Goal: Use online tool/utility: Utilize a website feature to perform a specific function

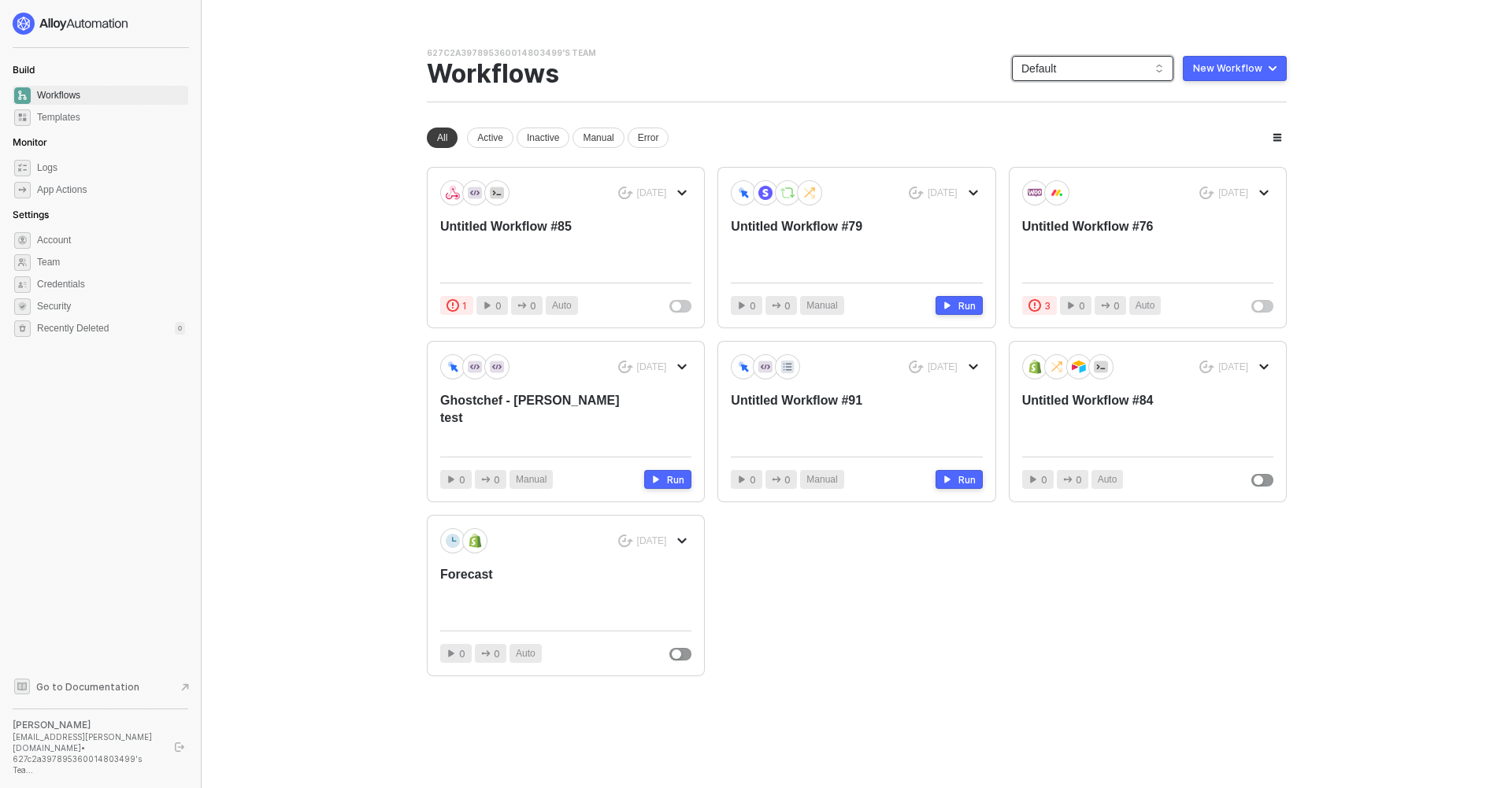
click at [1079, 68] on span "Default" at bounding box center [1093, 68] width 143 height 24
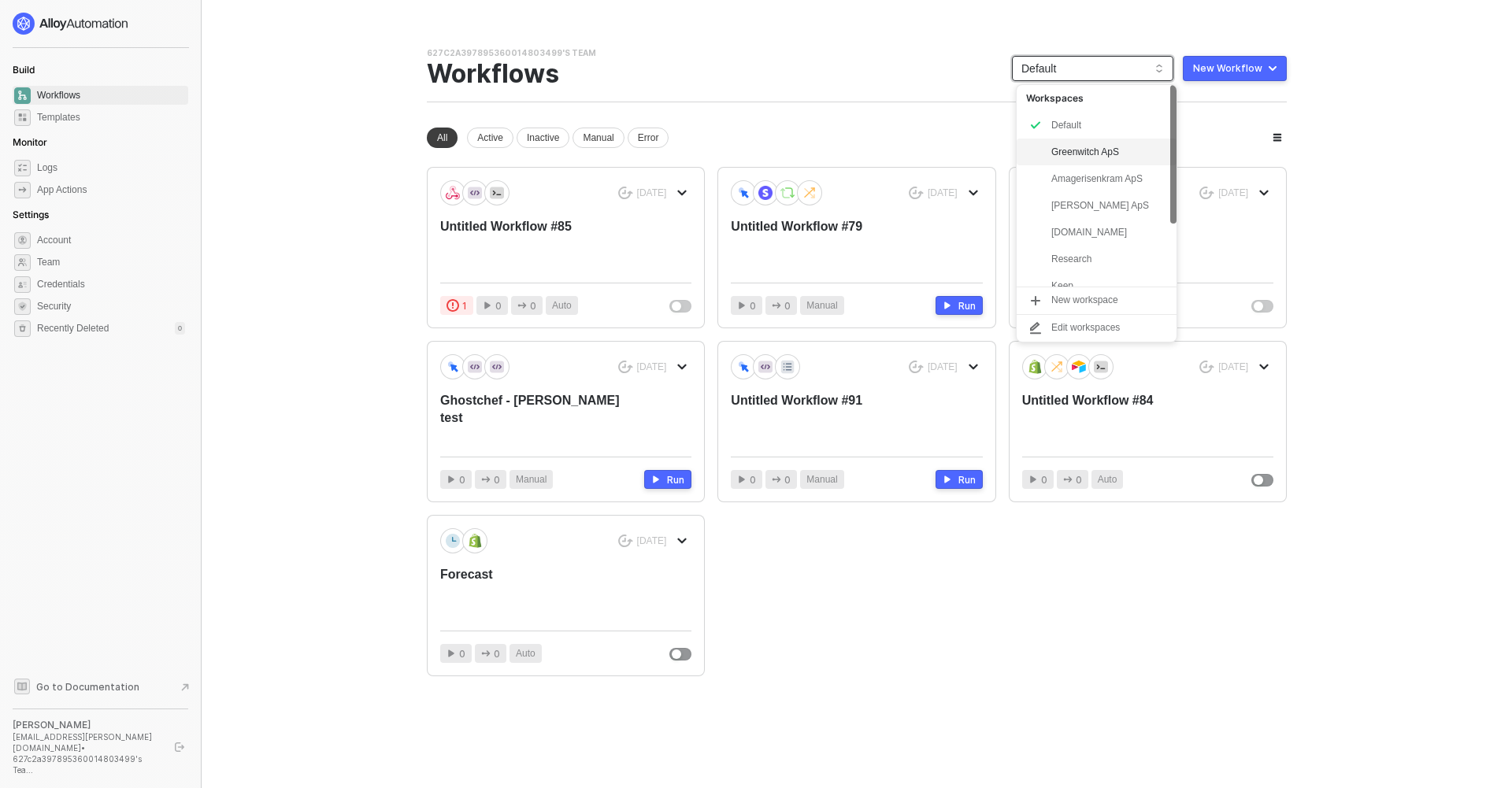
click at [1084, 152] on div "Greenwitch ApS" at bounding box center [1108, 152] width 116 height 19
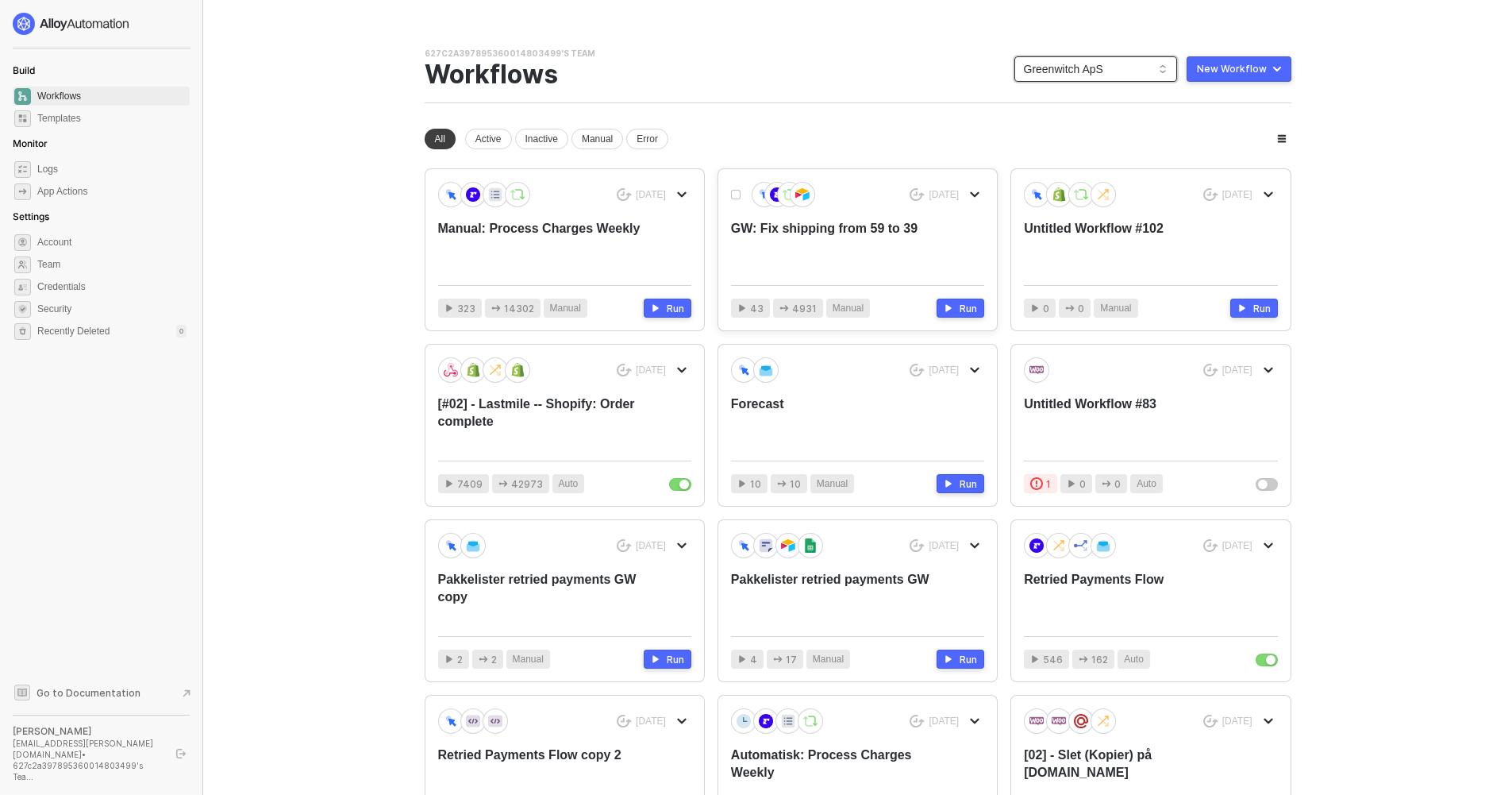
click at [805, 227] on div "GW: Fix shipping from 59 to 39" at bounding box center [832, 246] width 203 height 52
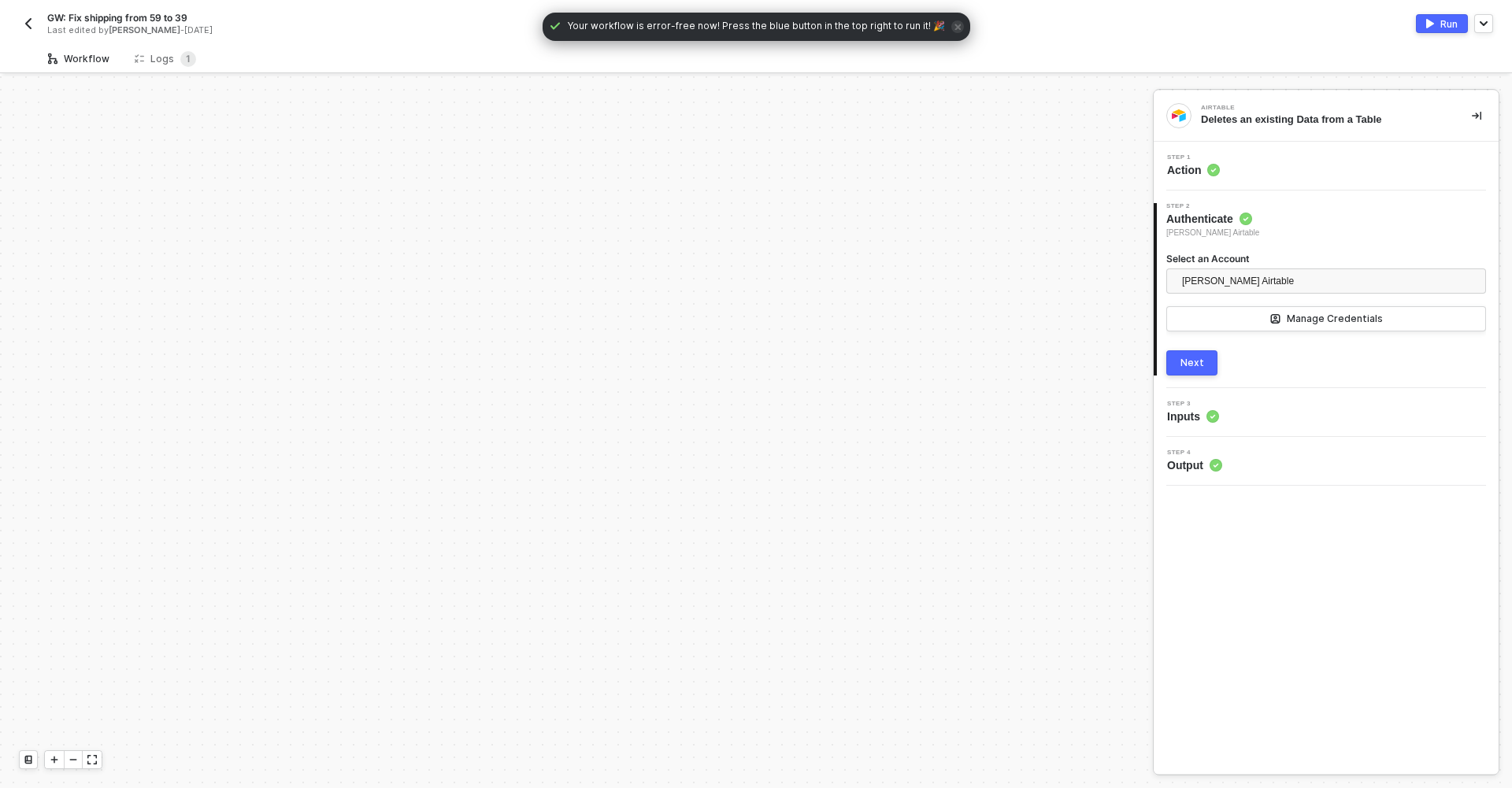
scroll to position [492, 0]
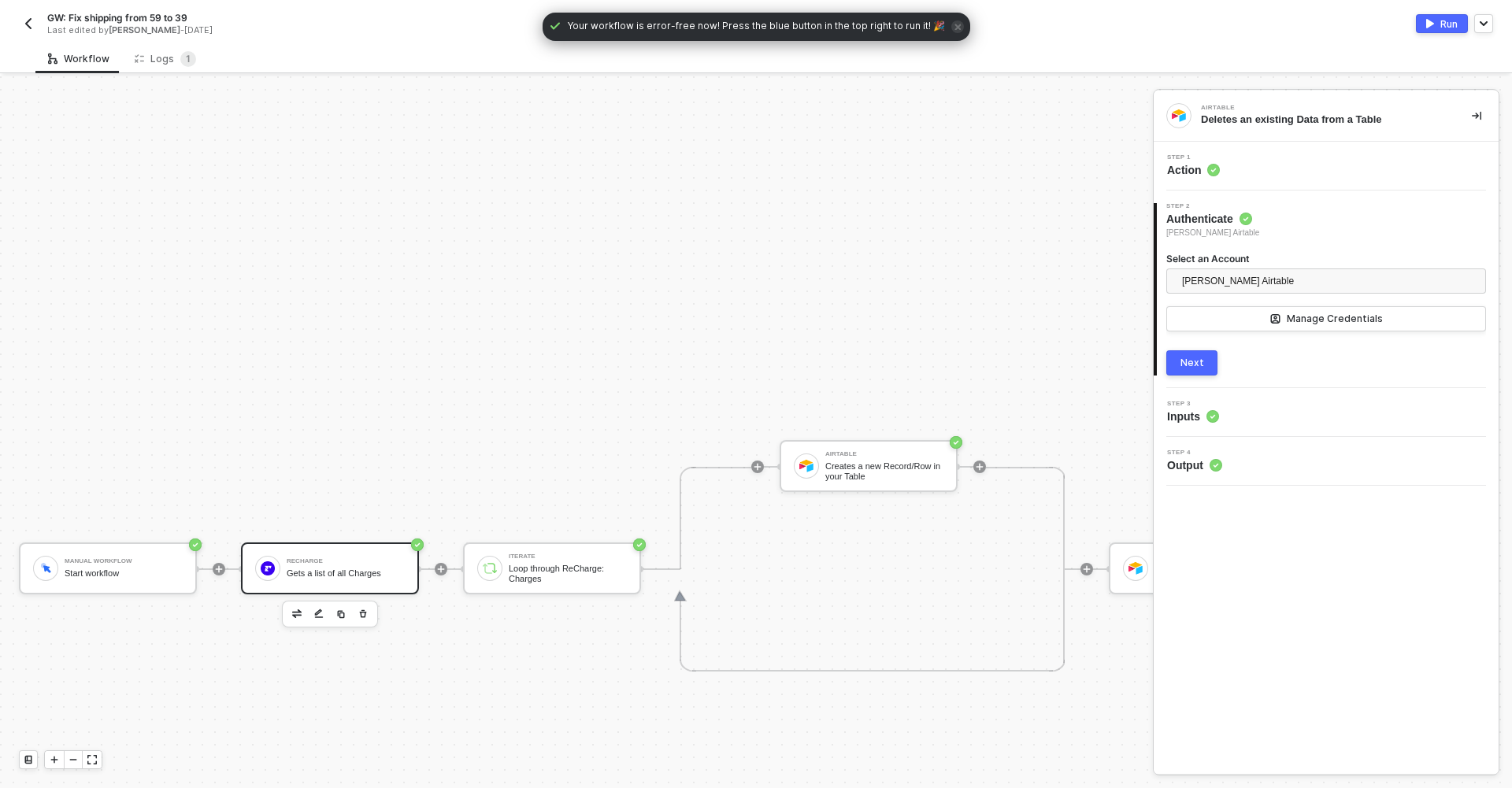
click at [348, 564] on div "ReCharge Gets a list of all Charges" at bounding box center [345, 568] width 118 height 30
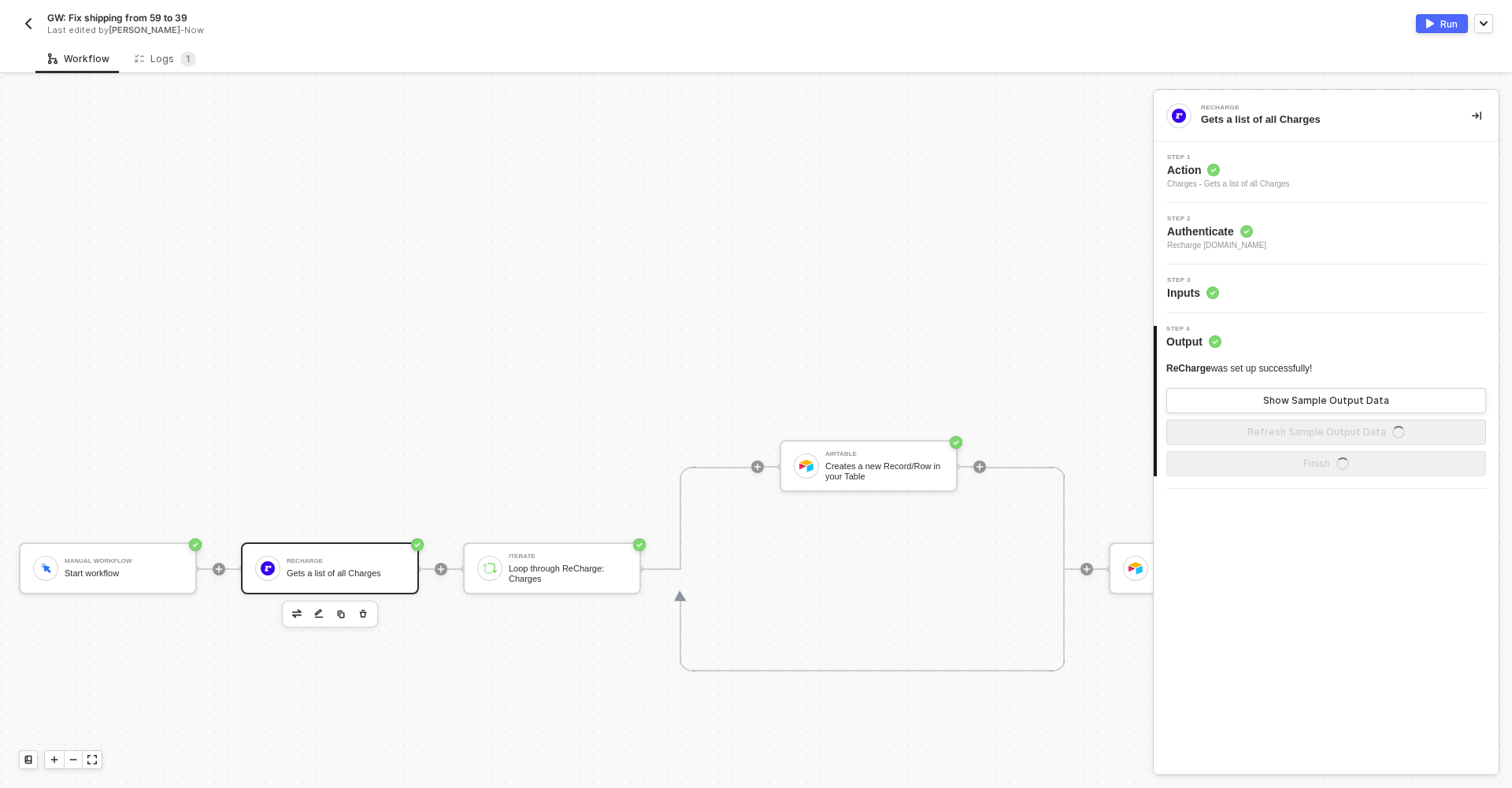
click at [1259, 287] on div "Step 3 Inputs" at bounding box center [1328, 289] width 341 height 24
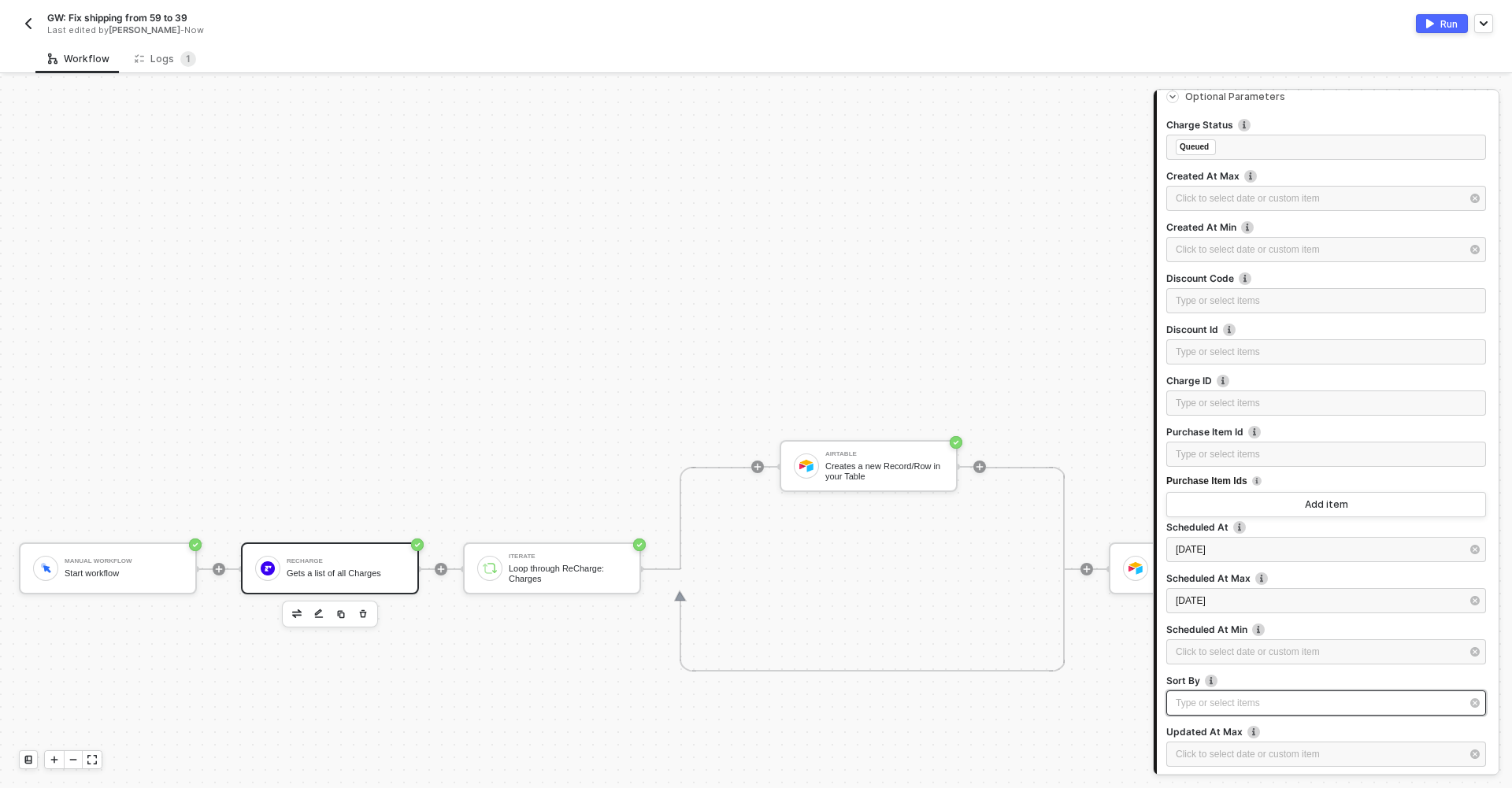
scroll to position [339, 0]
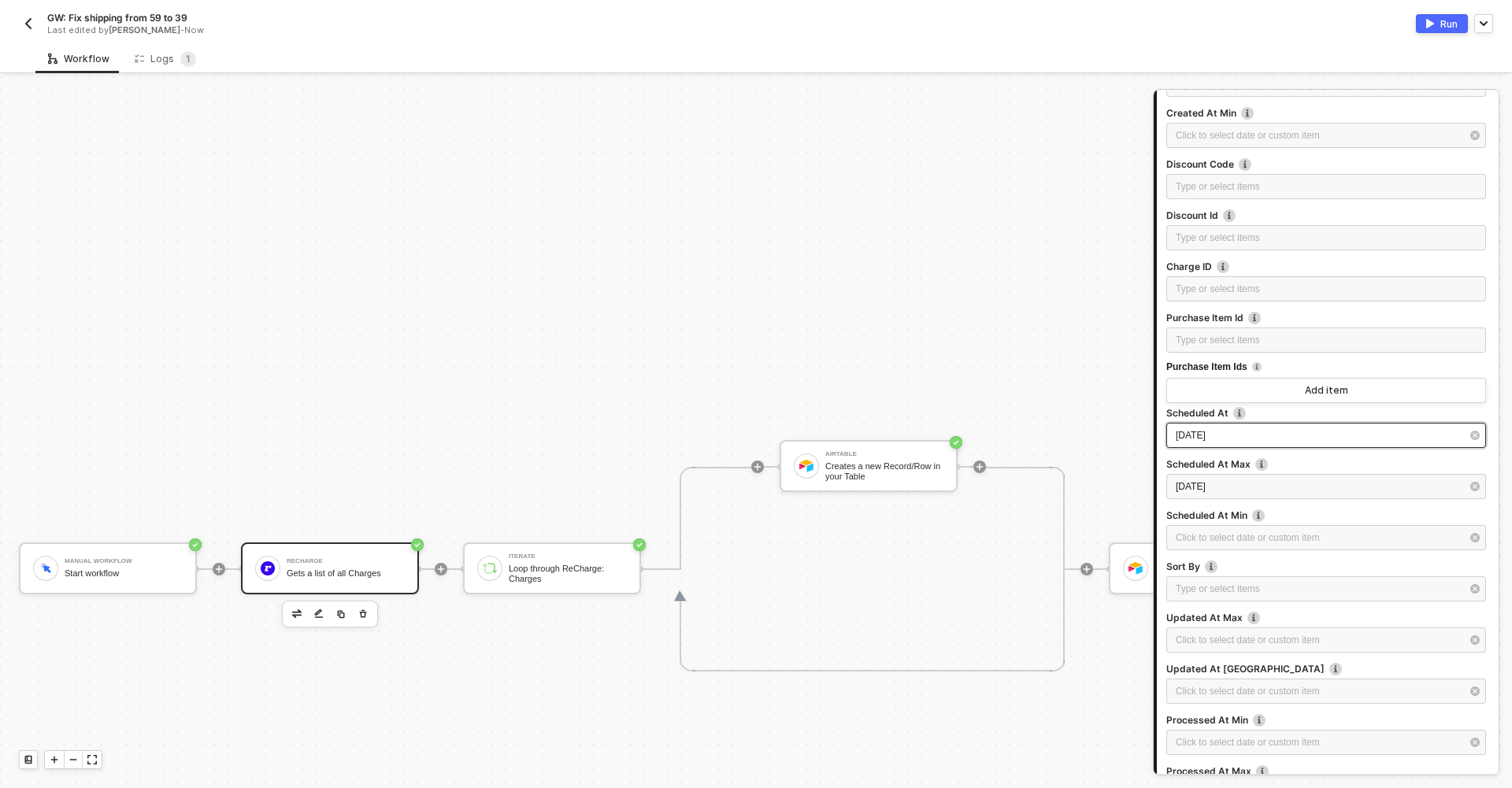
click at [1258, 445] on div "2025-08-30" at bounding box center [1326, 435] width 320 height 25
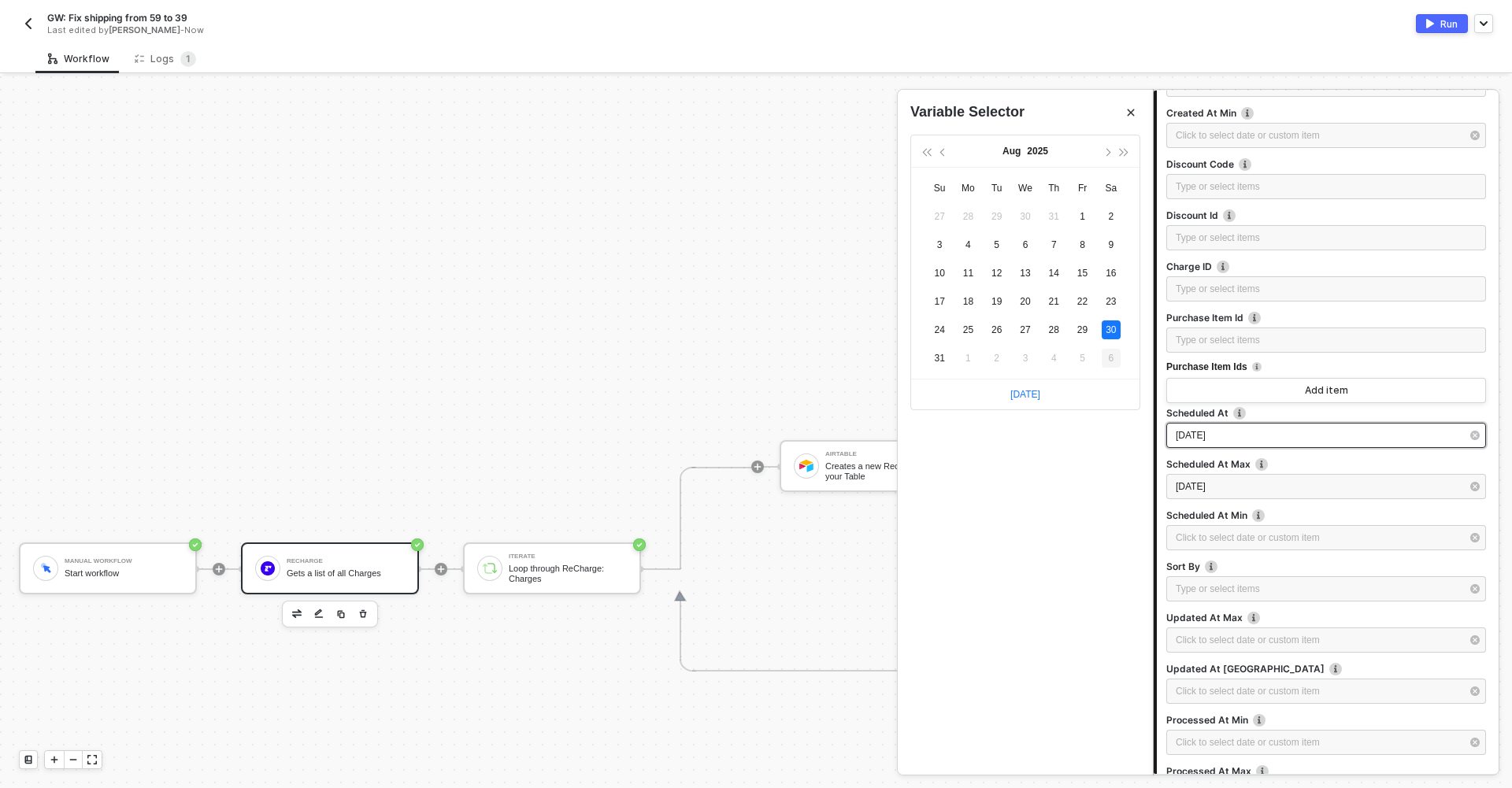
type input "2025-09-06"
click at [1111, 361] on div "6" at bounding box center [1111, 358] width 19 height 19
click at [1258, 490] on div "2025-09-01" at bounding box center [1318, 486] width 285 height 15
click at [971, 243] on div "8" at bounding box center [967, 244] width 19 height 19
type input "[DATE]"
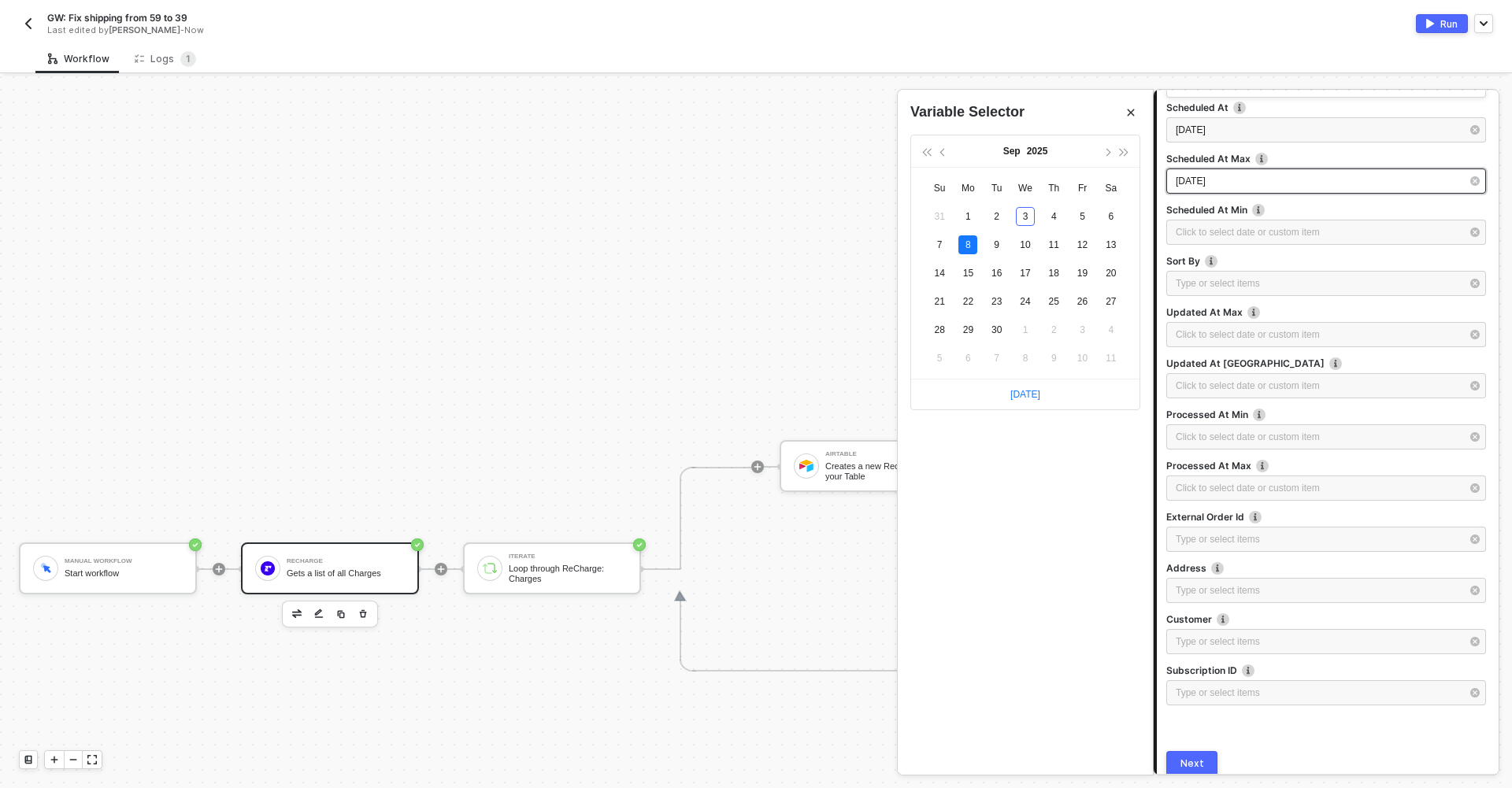
scroll to position [708, 0]
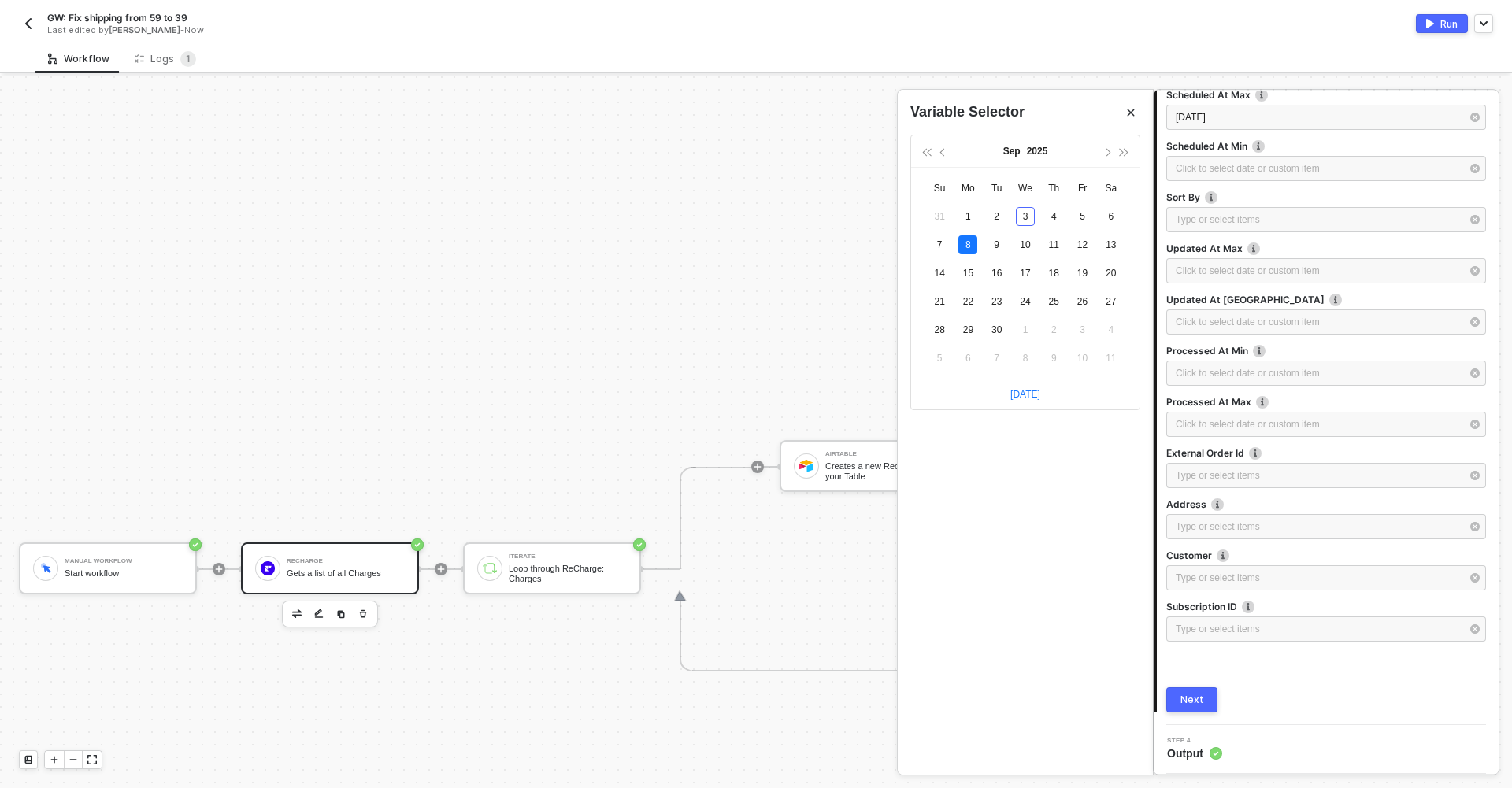
click at [1202, 704] on button "Next" at bounding box center [1191, 699] width 51 height 25
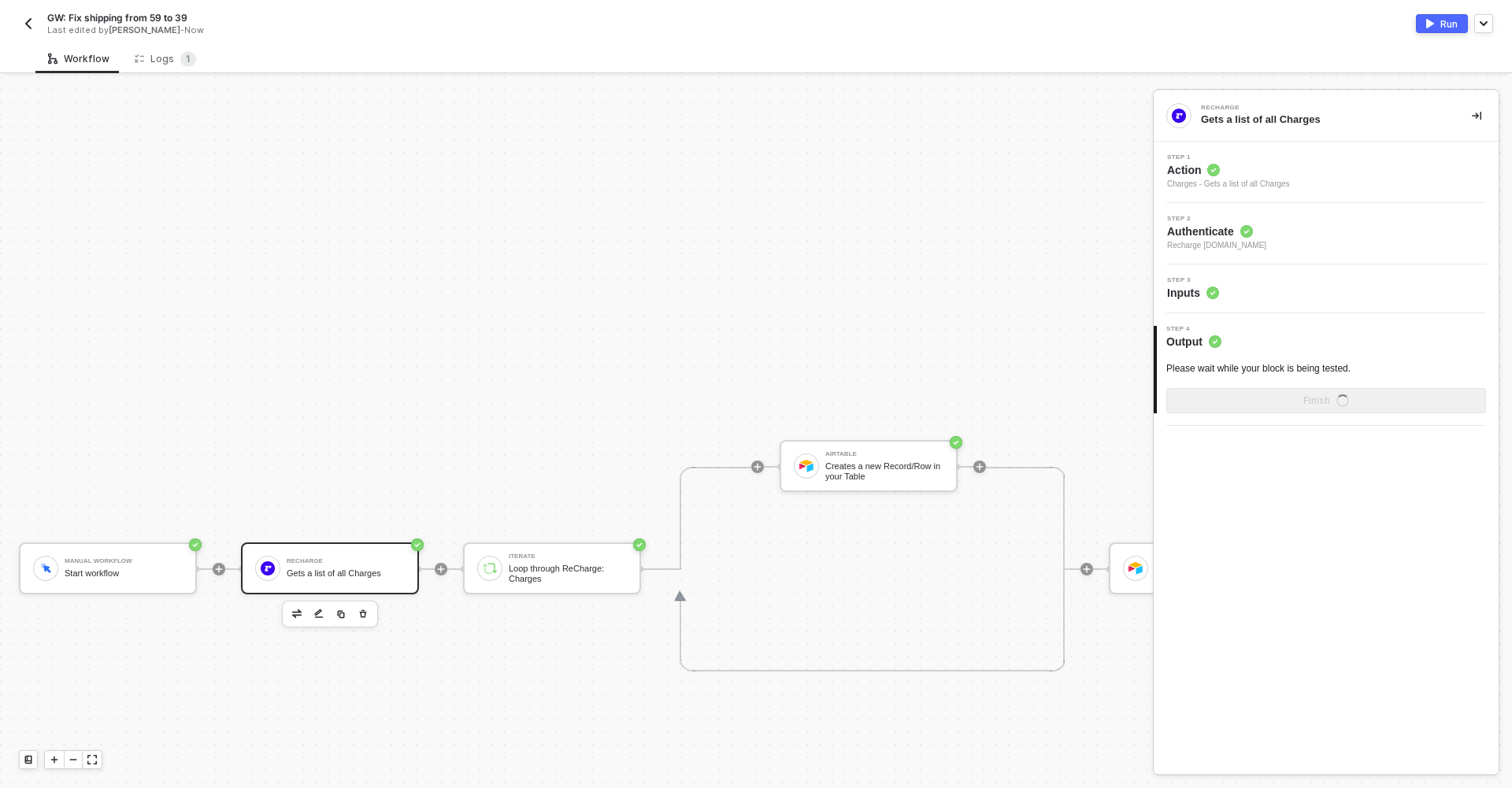
scroll to position [0, 0]
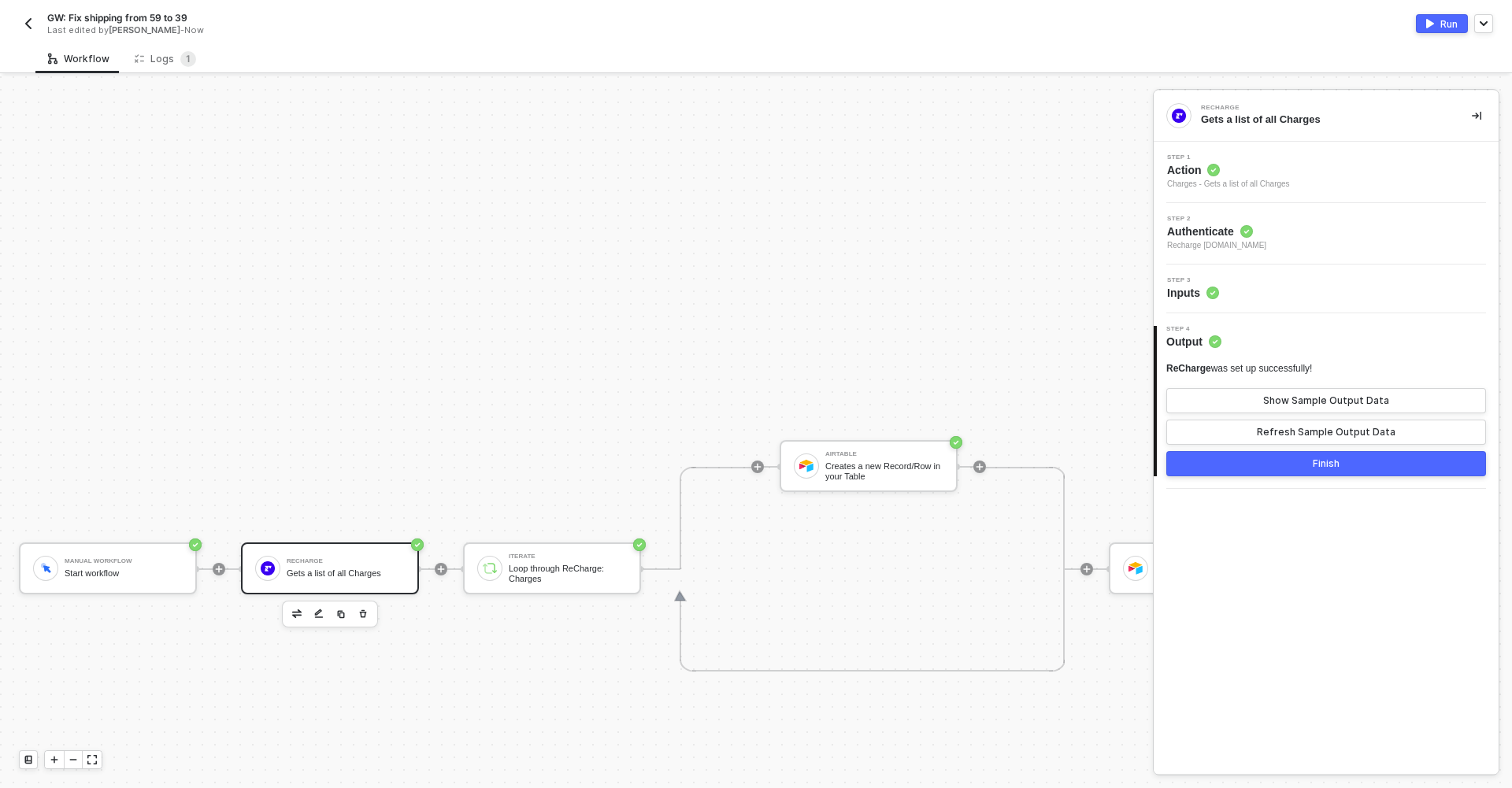
click at [1327, 469] on div "Finish" at bounding box center [1326, 463] width 27 height 12
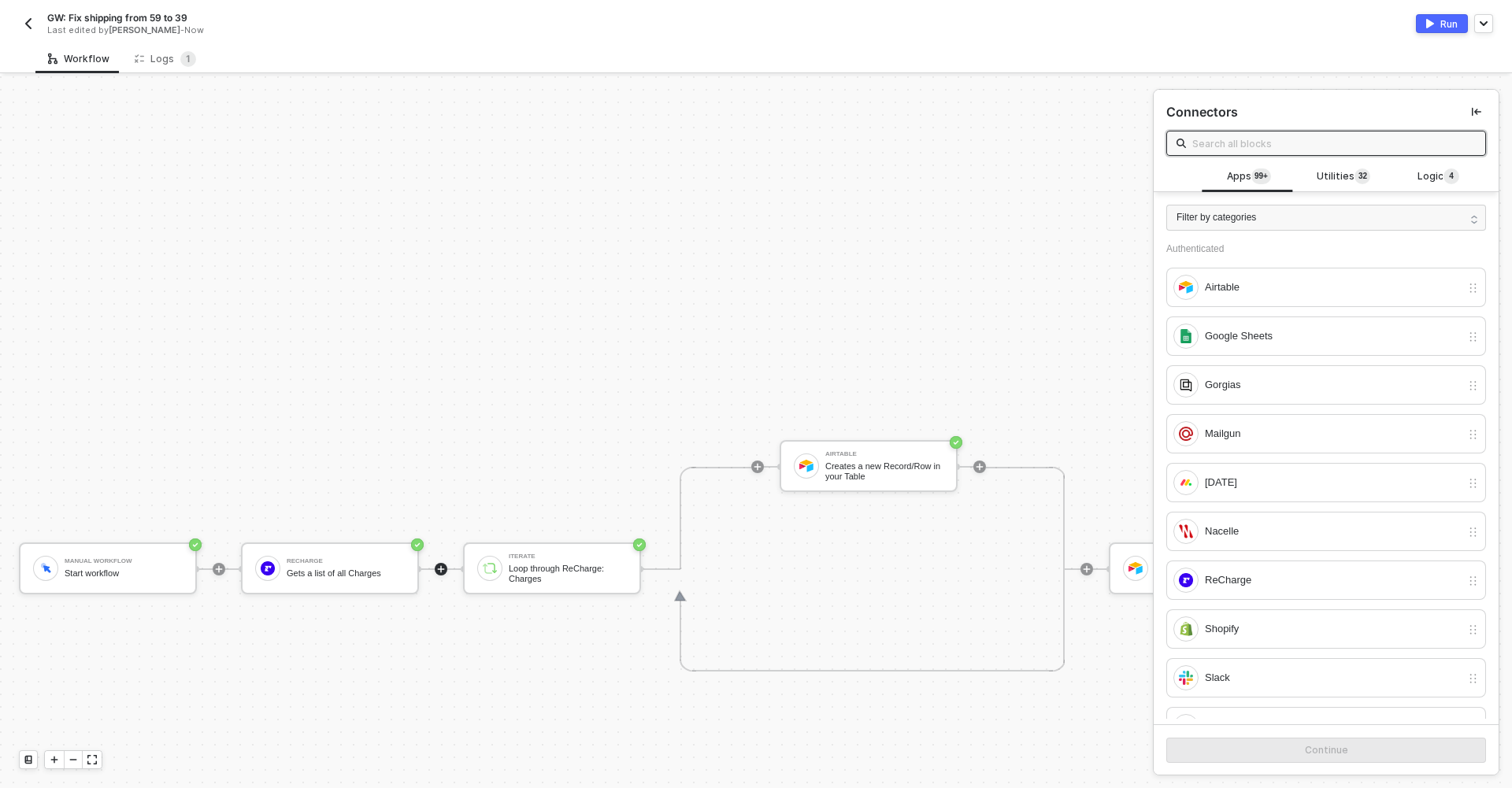
click at [1430, 25] on img "button" at bounding box center [1430, 24] width 8 height 10
click at [27, 23] on img "button" at bounding box center [28, 23] width 12 height 12
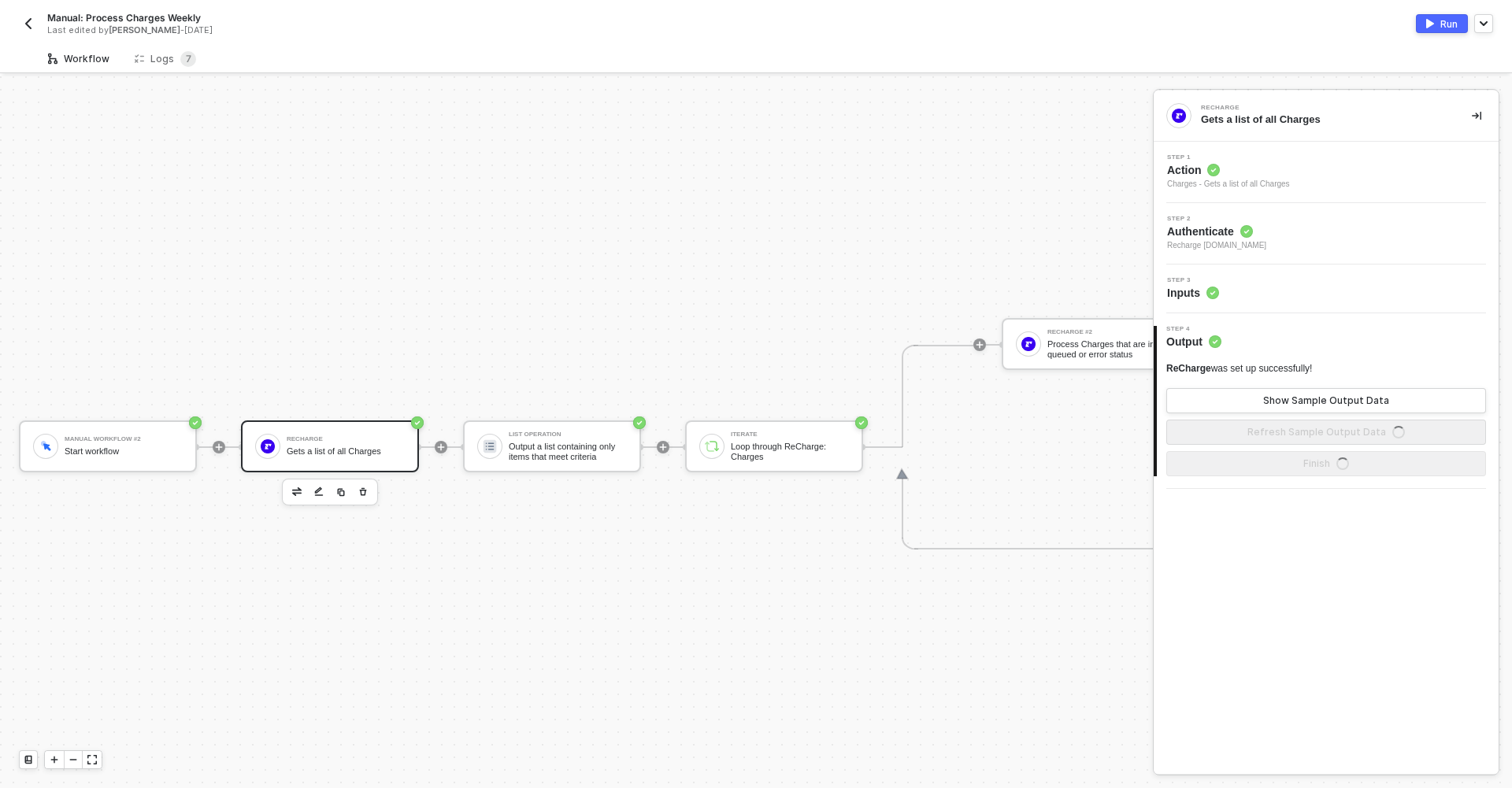
scroll to position [41, 0]
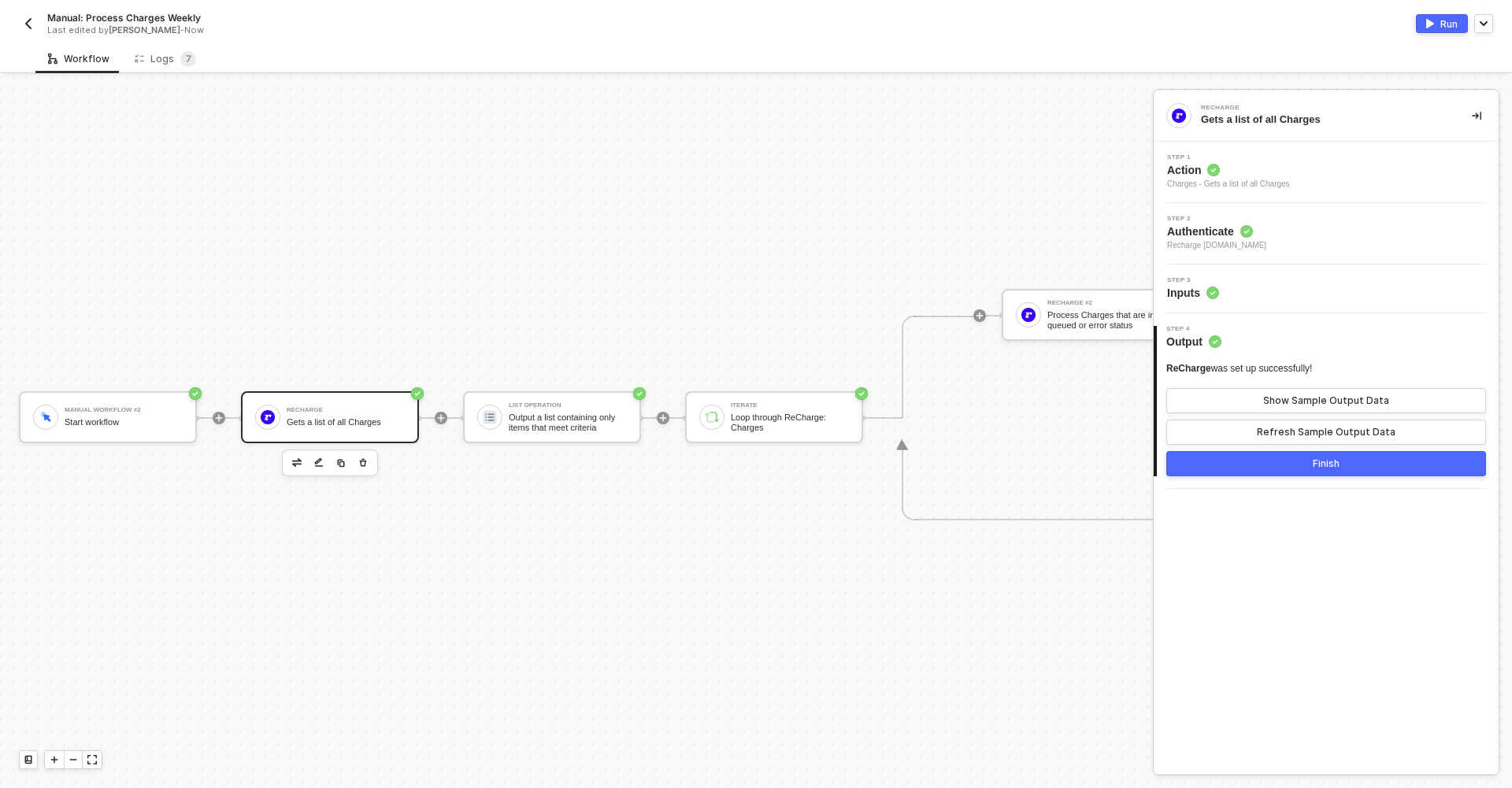
click at [1318, 302] on div "Step 3 Inputs" at bounding box center [1326, 288] width 345 height 48
click at [1315, 289] on div "Step 3 Inputs" at bounding box center [1328, 289] width 341 height 24
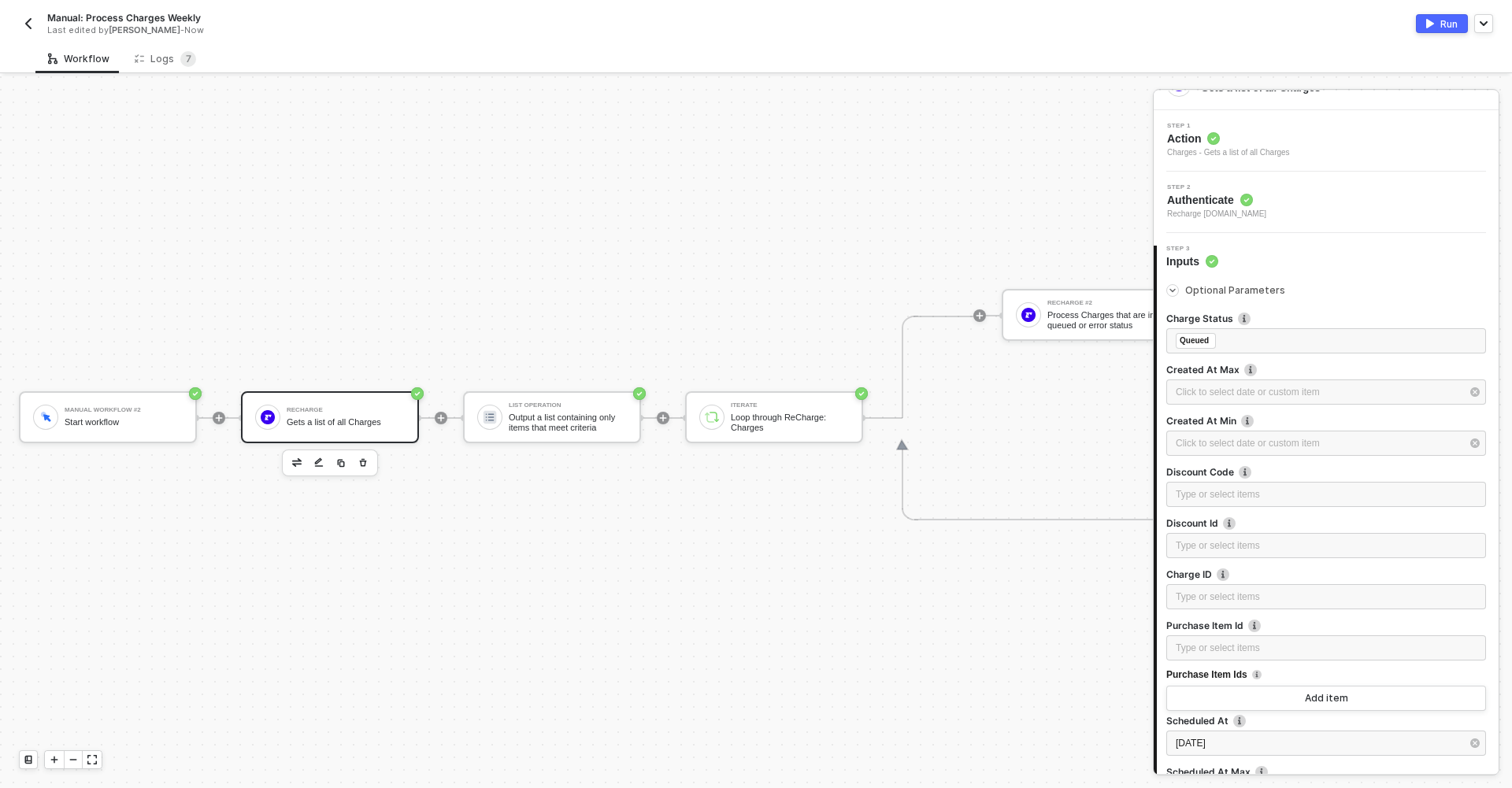
scroll to position [98, 0]
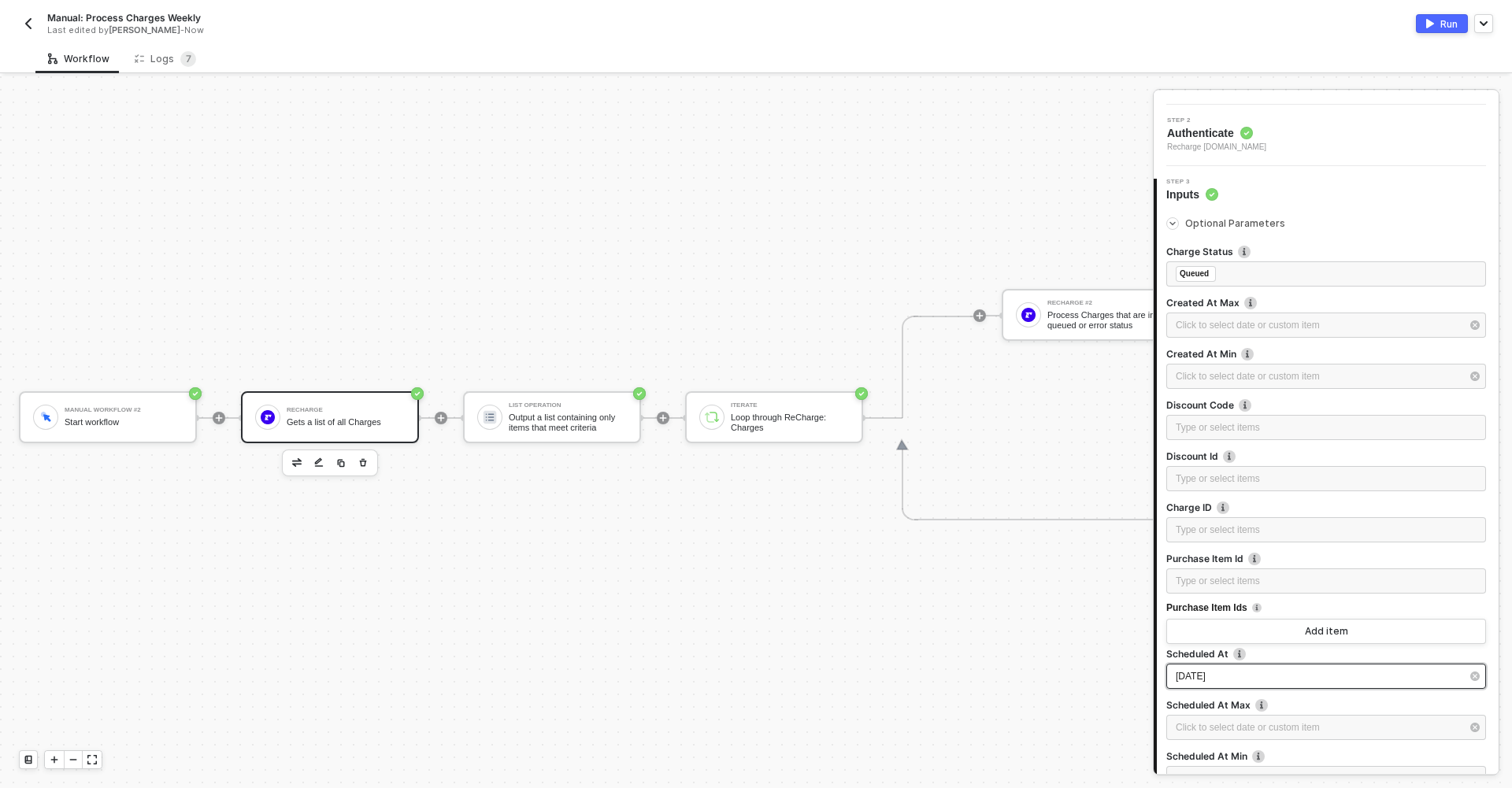
click at [1251, 673] on div "2025-09-01" at bounding box center [1318, 676] width 285 height 15
click at [1103, 216] on div "6" at bounding box center [1111, 216] width 19 height 19
type input "2025-09-06"
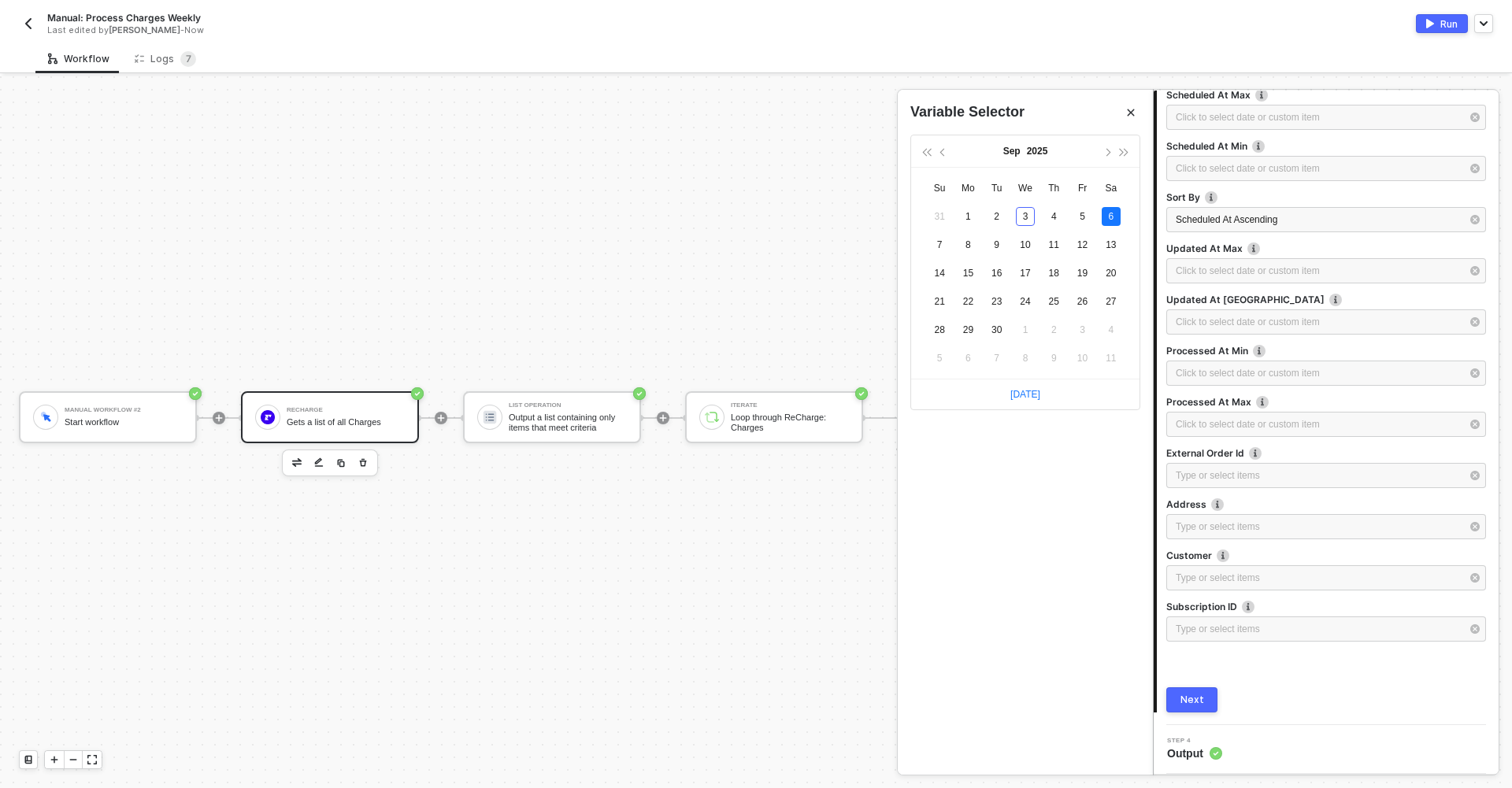
click at [1189, 708] on button "Next" at bounding box center [1191, 699] width 51 height 25
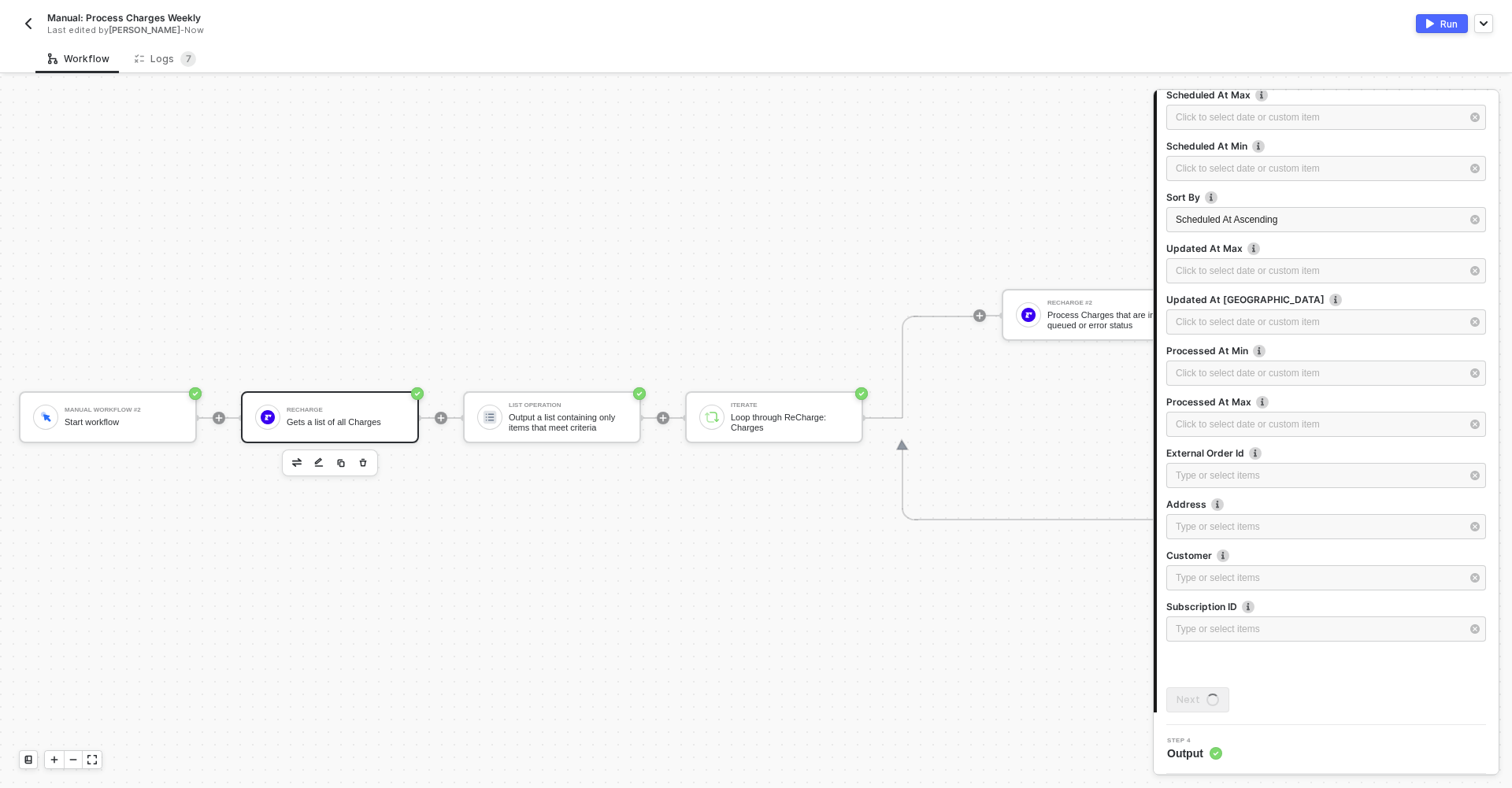
scroll to position [0, 0]
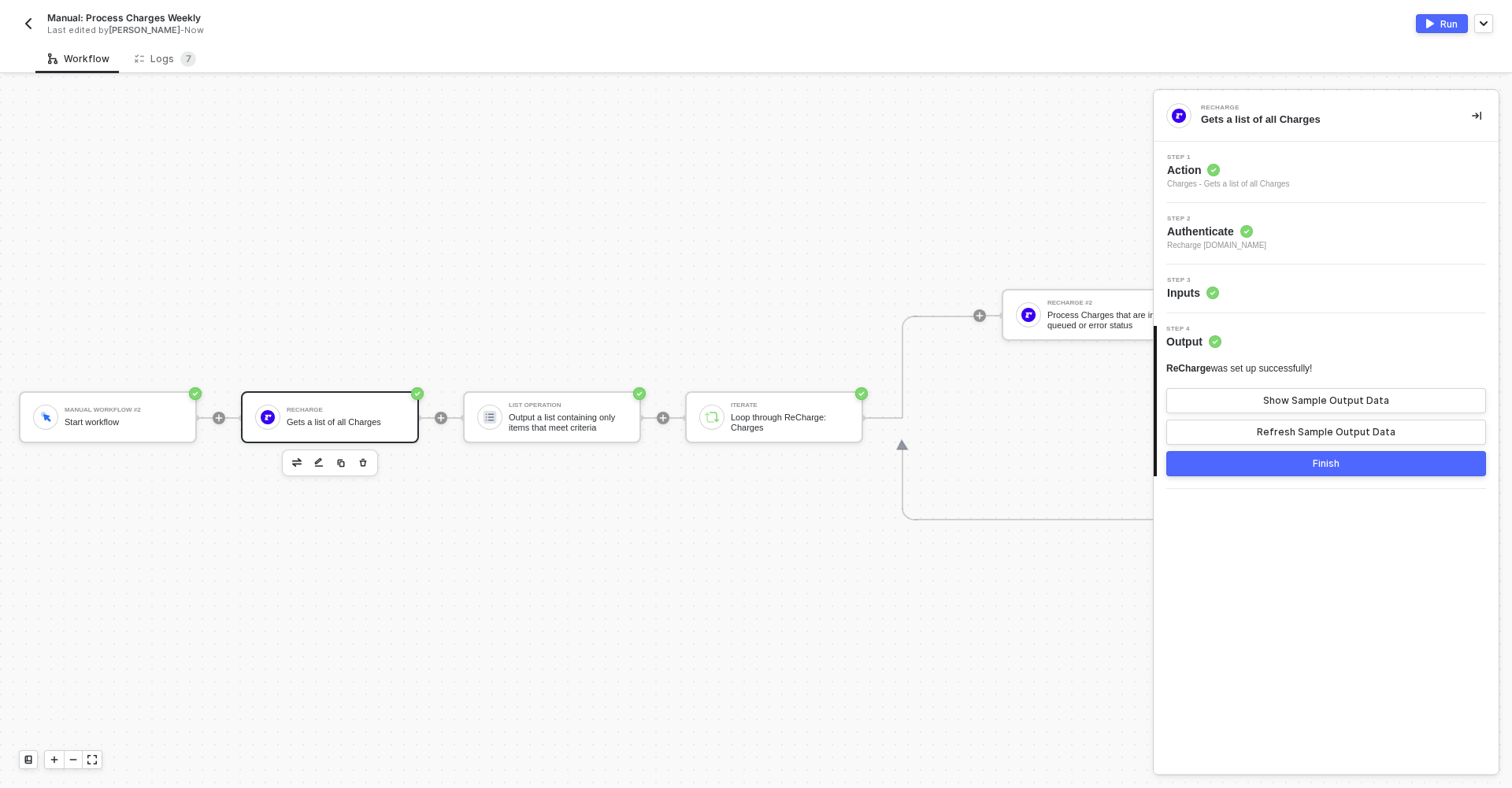
click at [1301, 471] on button "Finish" at bounding box center [1326, 463] width 320 height 25
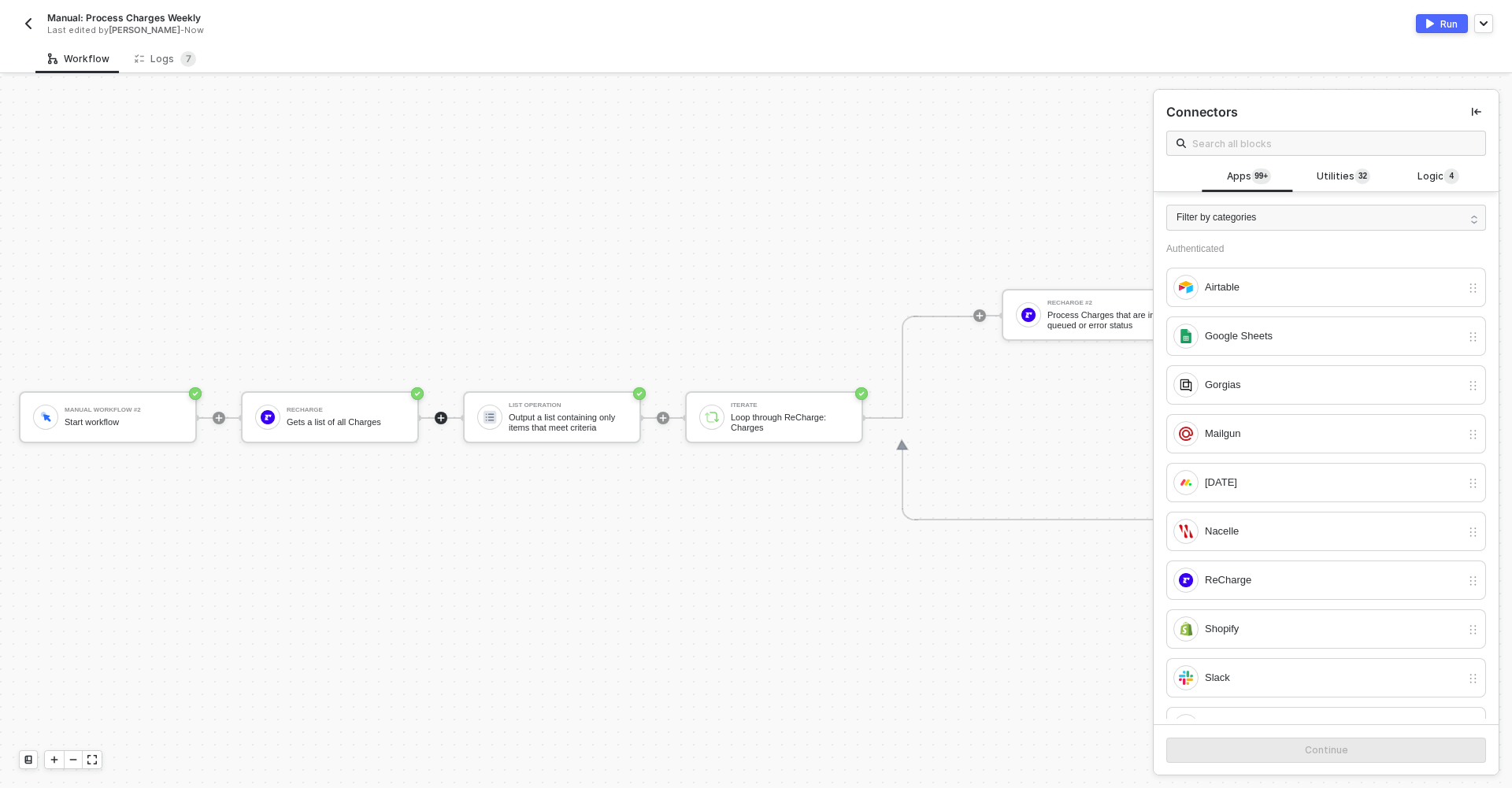
click at [1446, 25] on div "Run" at bounding box center [1448, 24] width 17 height 13
click at [310, 407] on div "ReCharge" at bounding box center [345, 410] width 118 height 7
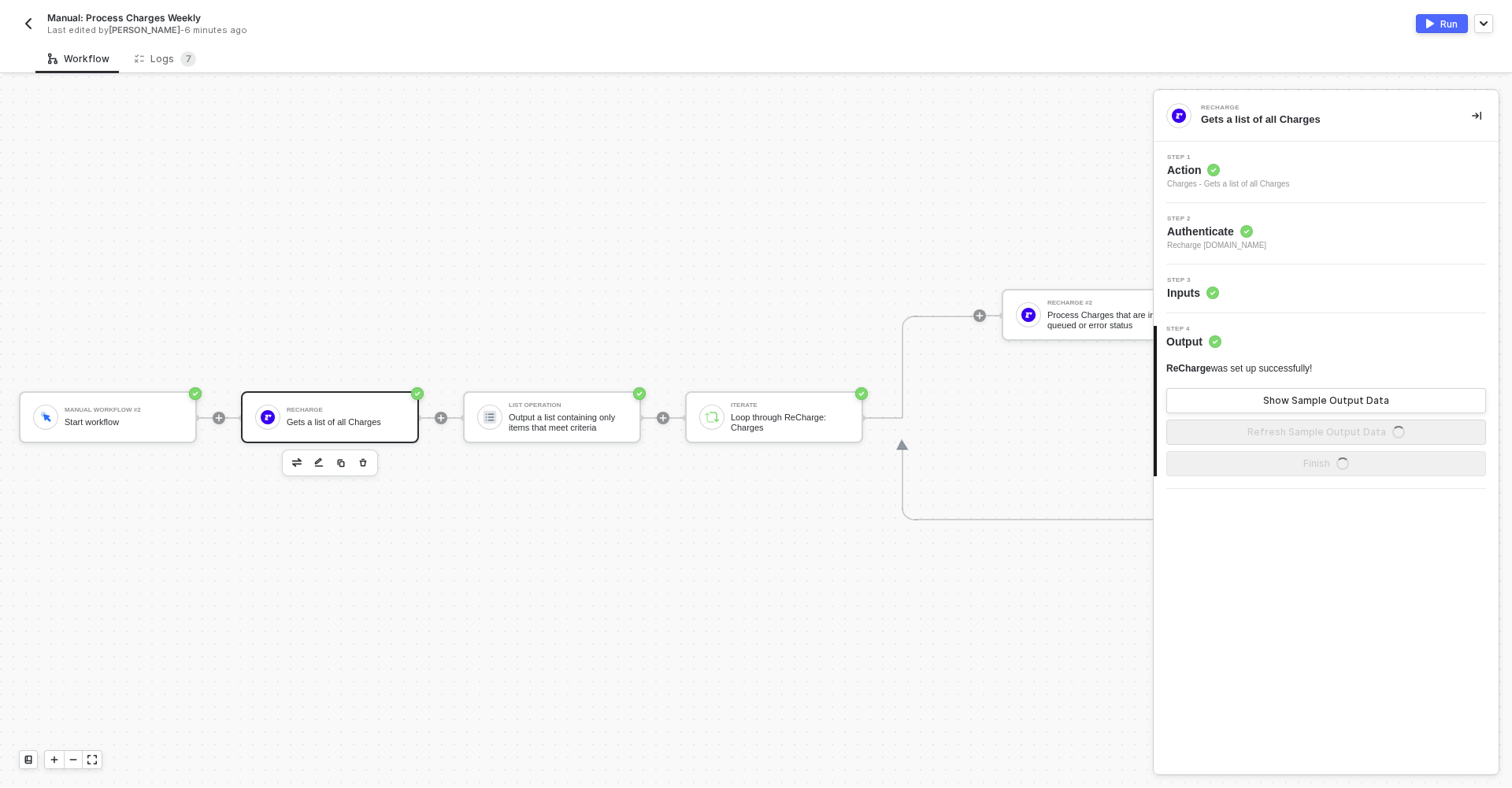
click at [1285, 287] on div "Step 3 Inputs" at bounding box center [1328, 289] width 341 height 24
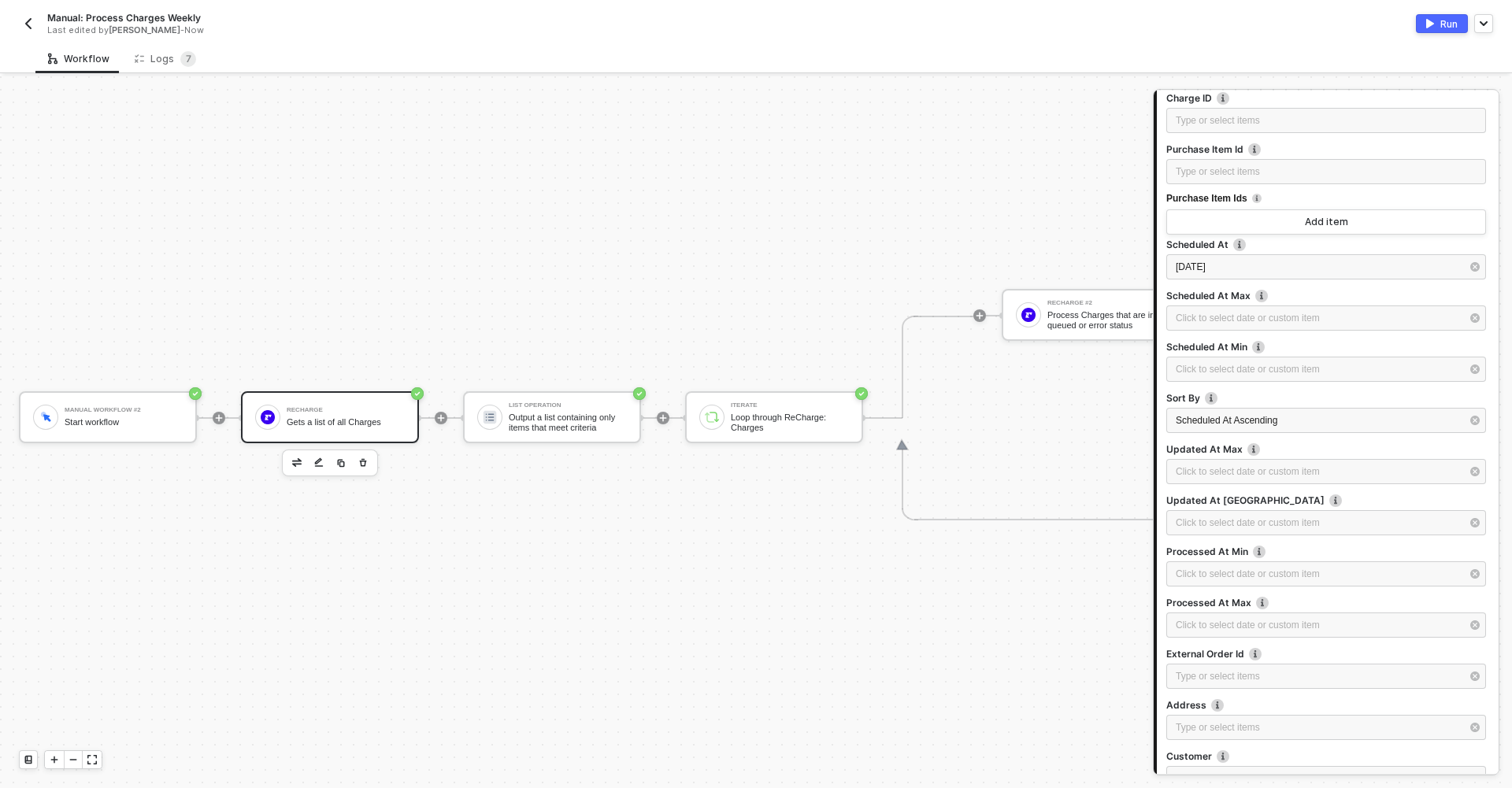
scroll to position [389, 0]
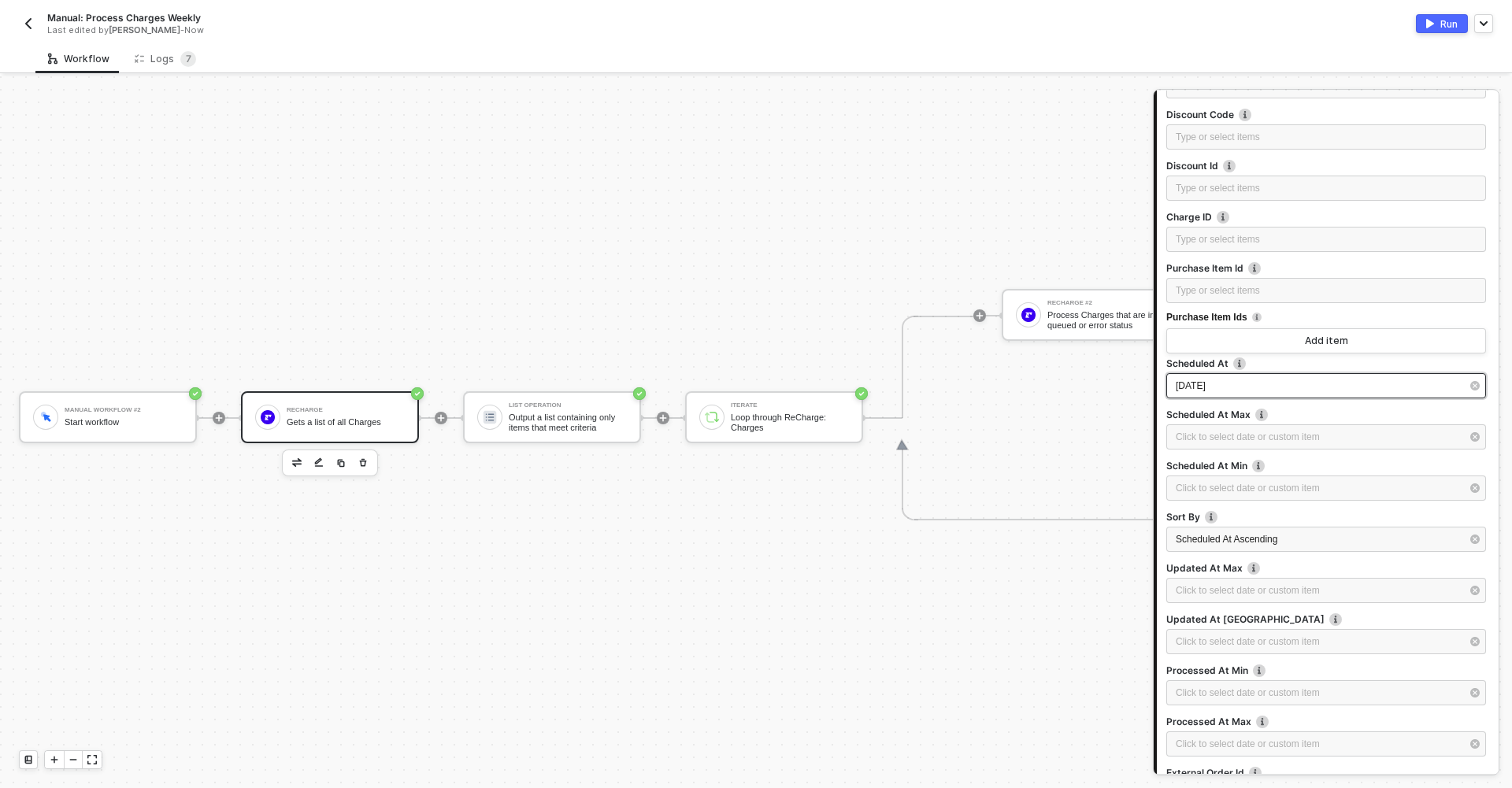
click at [1263, 389] on div "2025-09-06" at bounding box center [1318, 386] width 285 height 15
click at [945, 244] on div "7" at bounding box center [939, 244] width 19 height 19
type input "[DATE]"
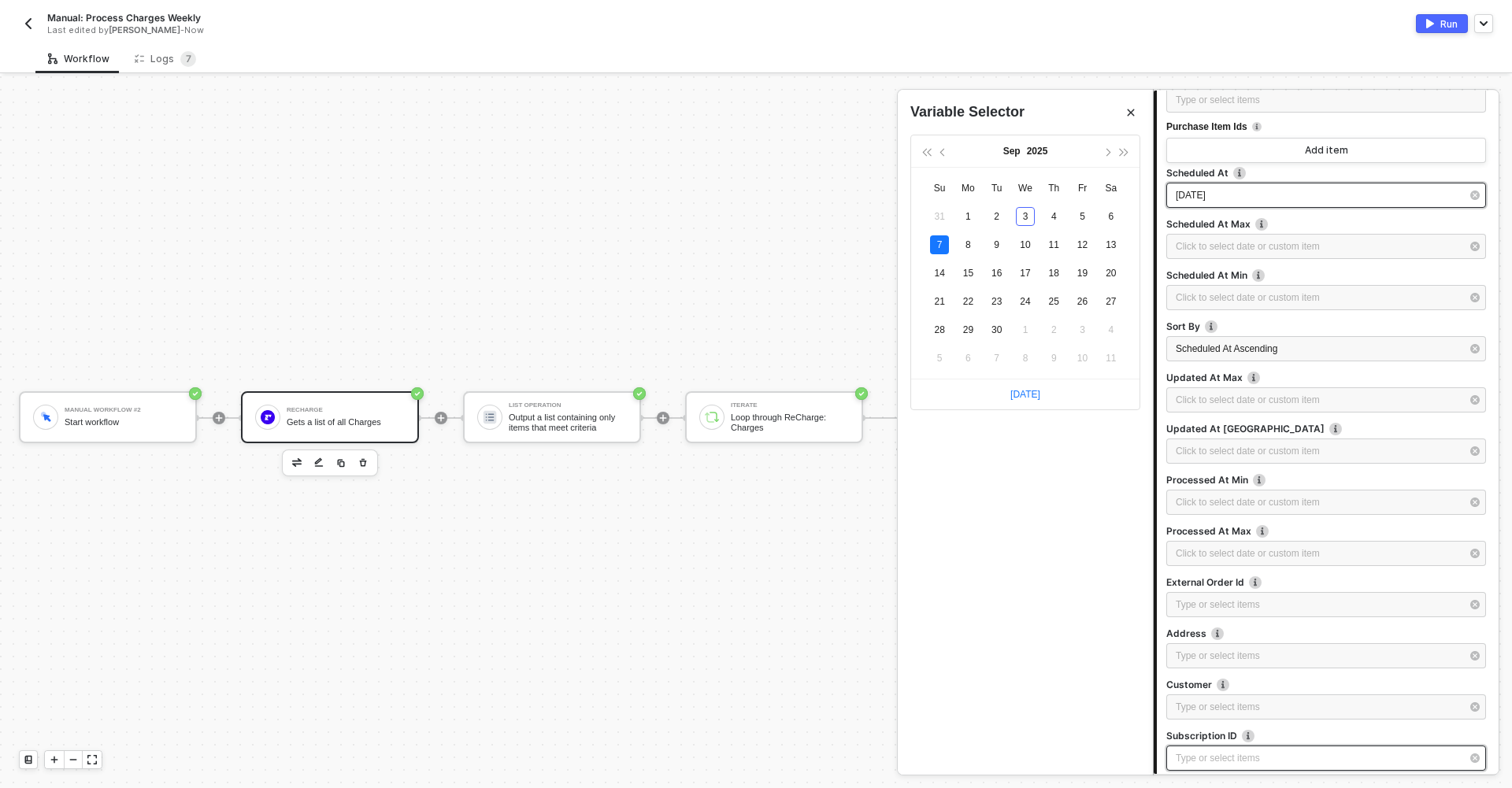
scroll to position [708, 0]
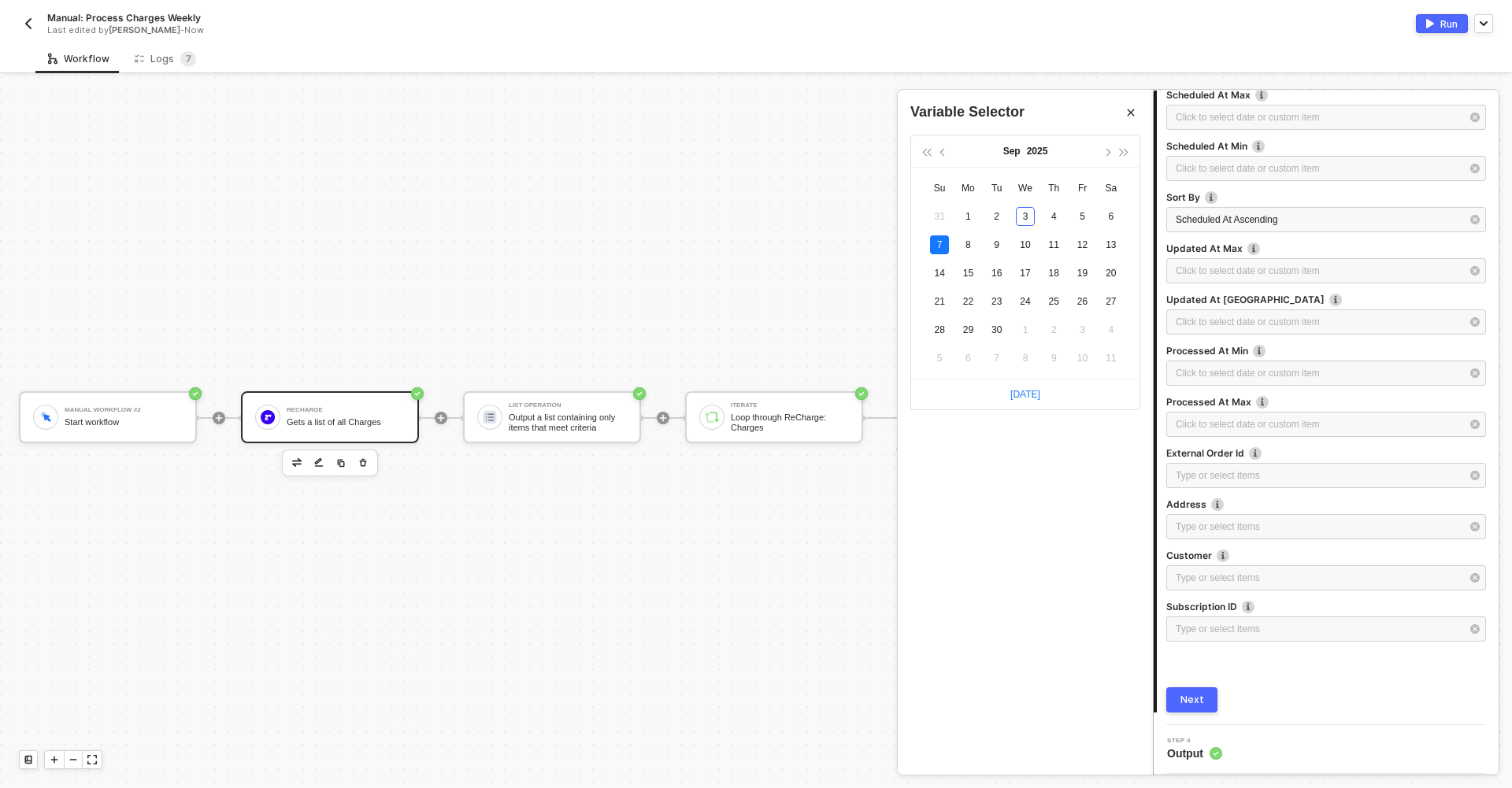
click at [1199, 688] on button "Next" at bounding box center [1191, 699] width 51 height 25
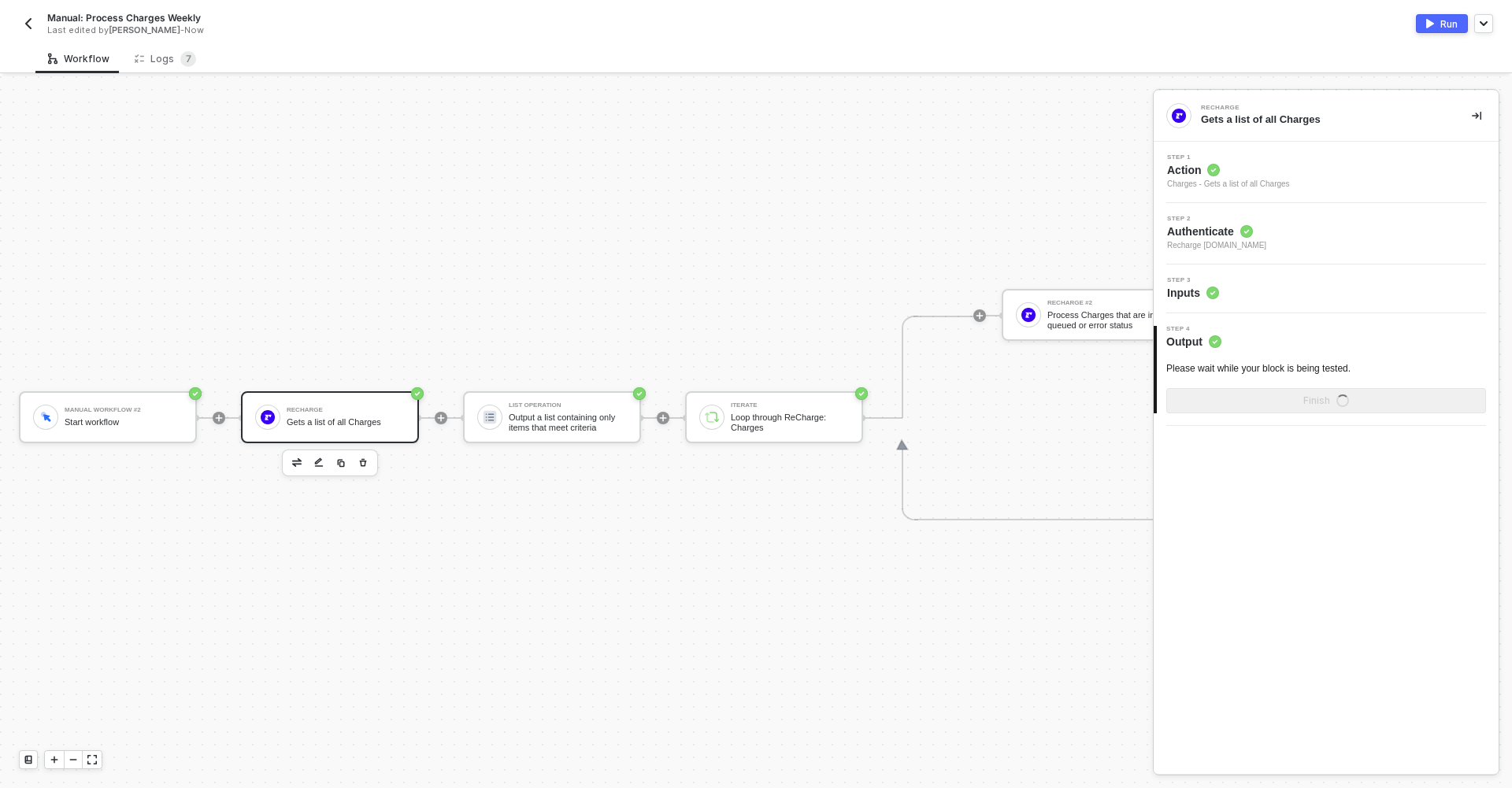
scroll to position [0, 0]
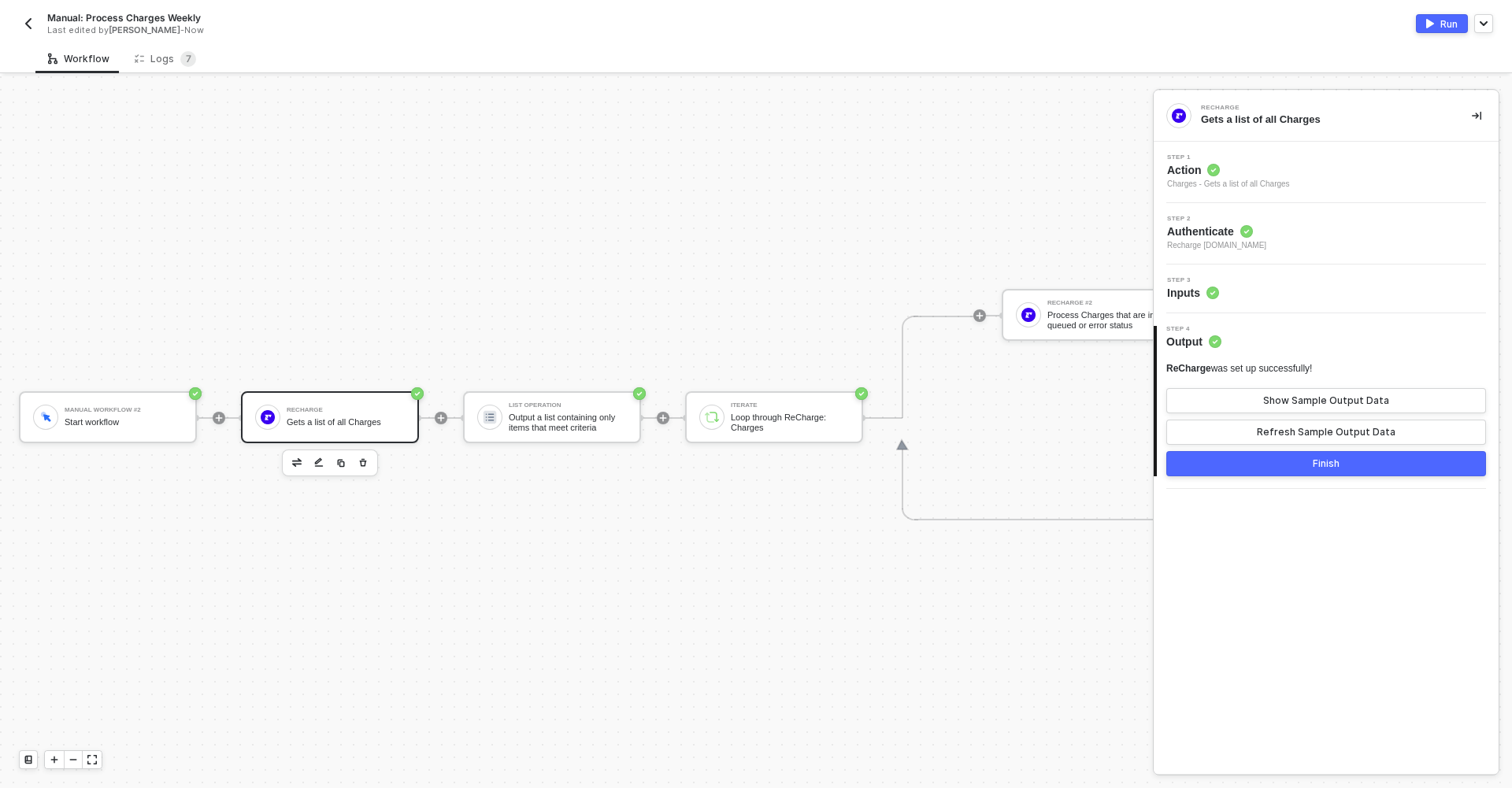
click at [1325, 458] on div "Finish" at bounding box center [1326, 463] width 27 height 12
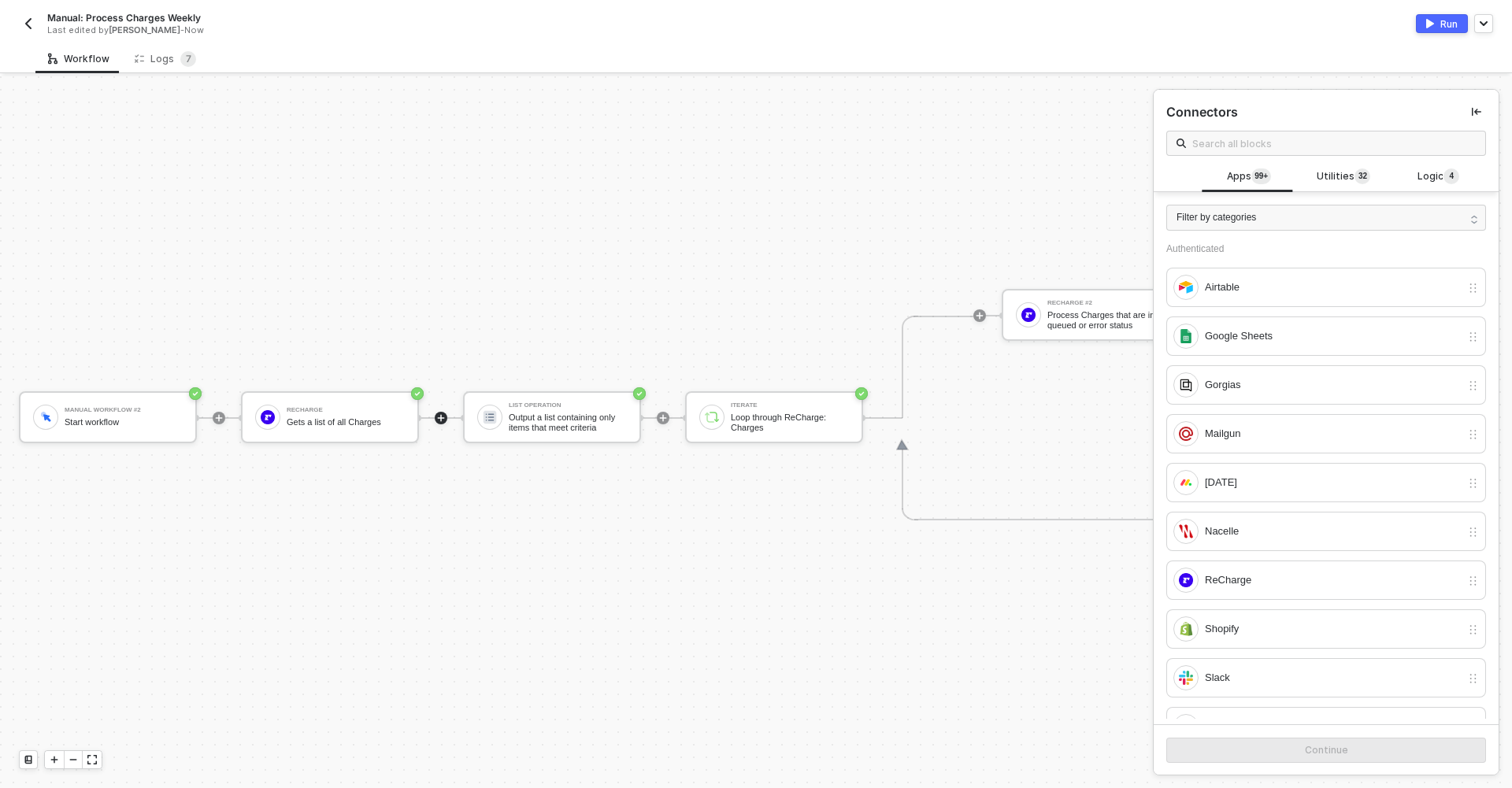
click at [1441, 23] on div "Run" at bounding box center [1448, 24] width 17 height 13
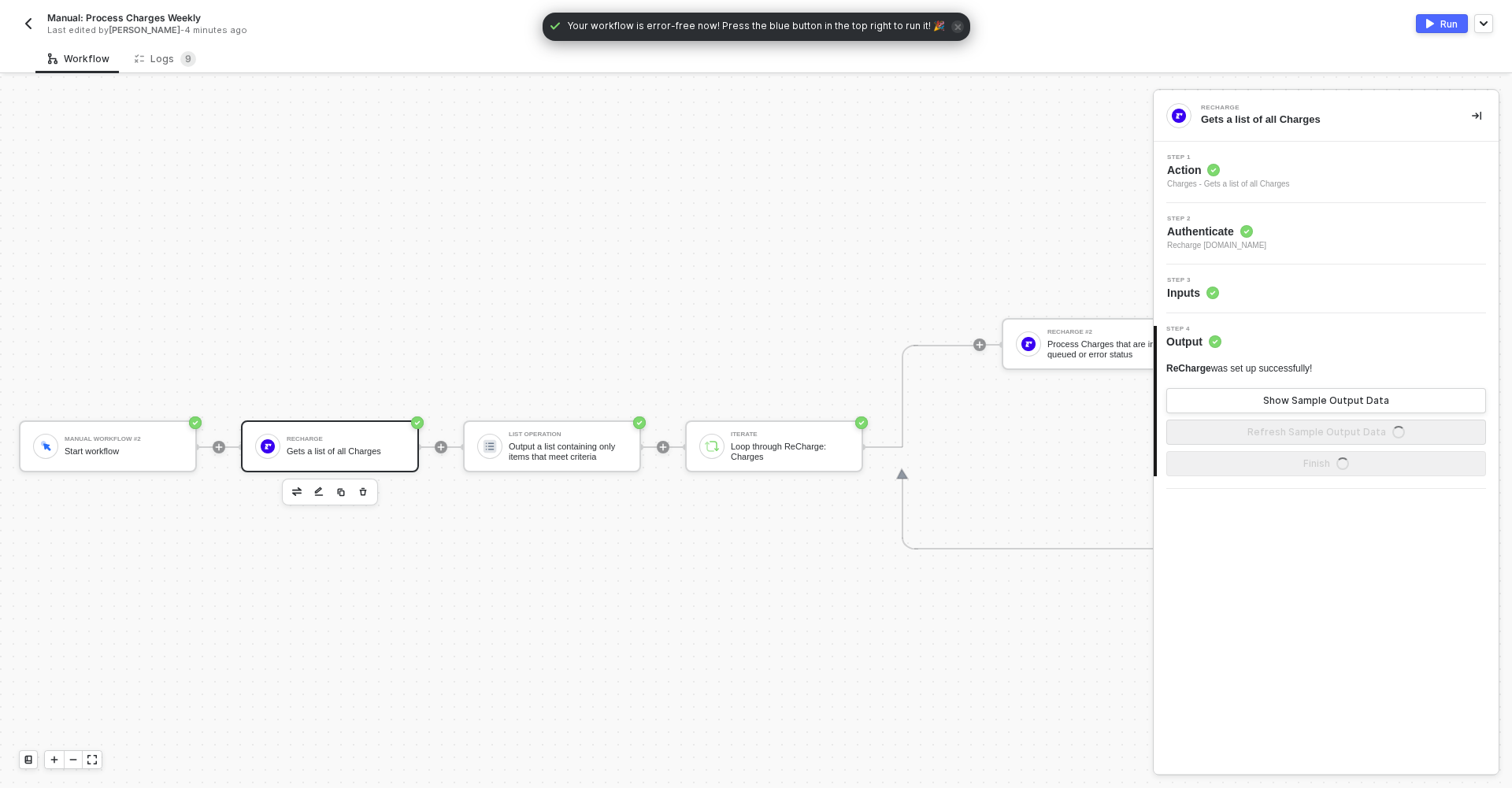
scroll to position [41, 0]
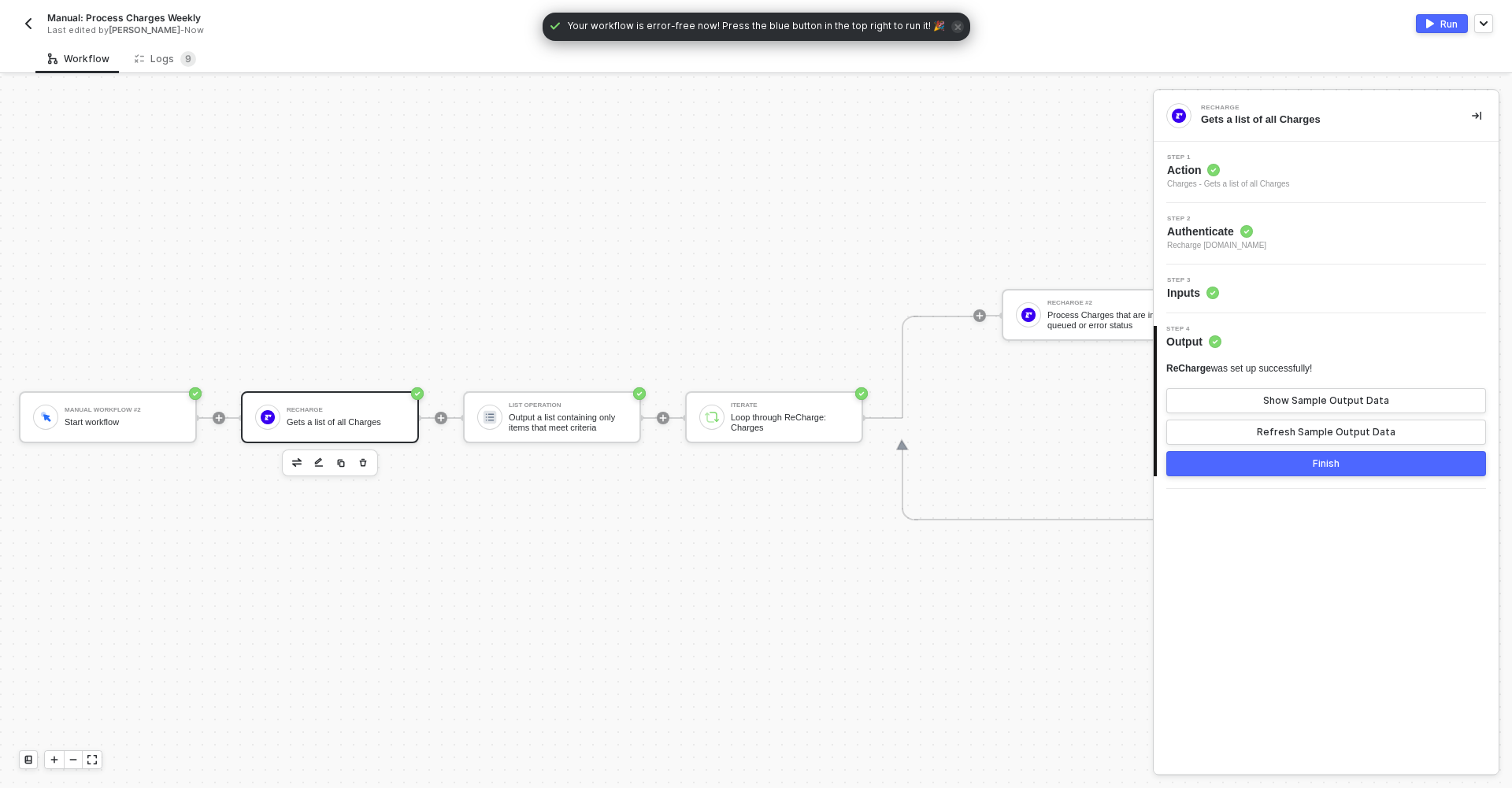
click at [1441, 22] on div "Run" at bounding box center [1448, 24] width 17 height 13
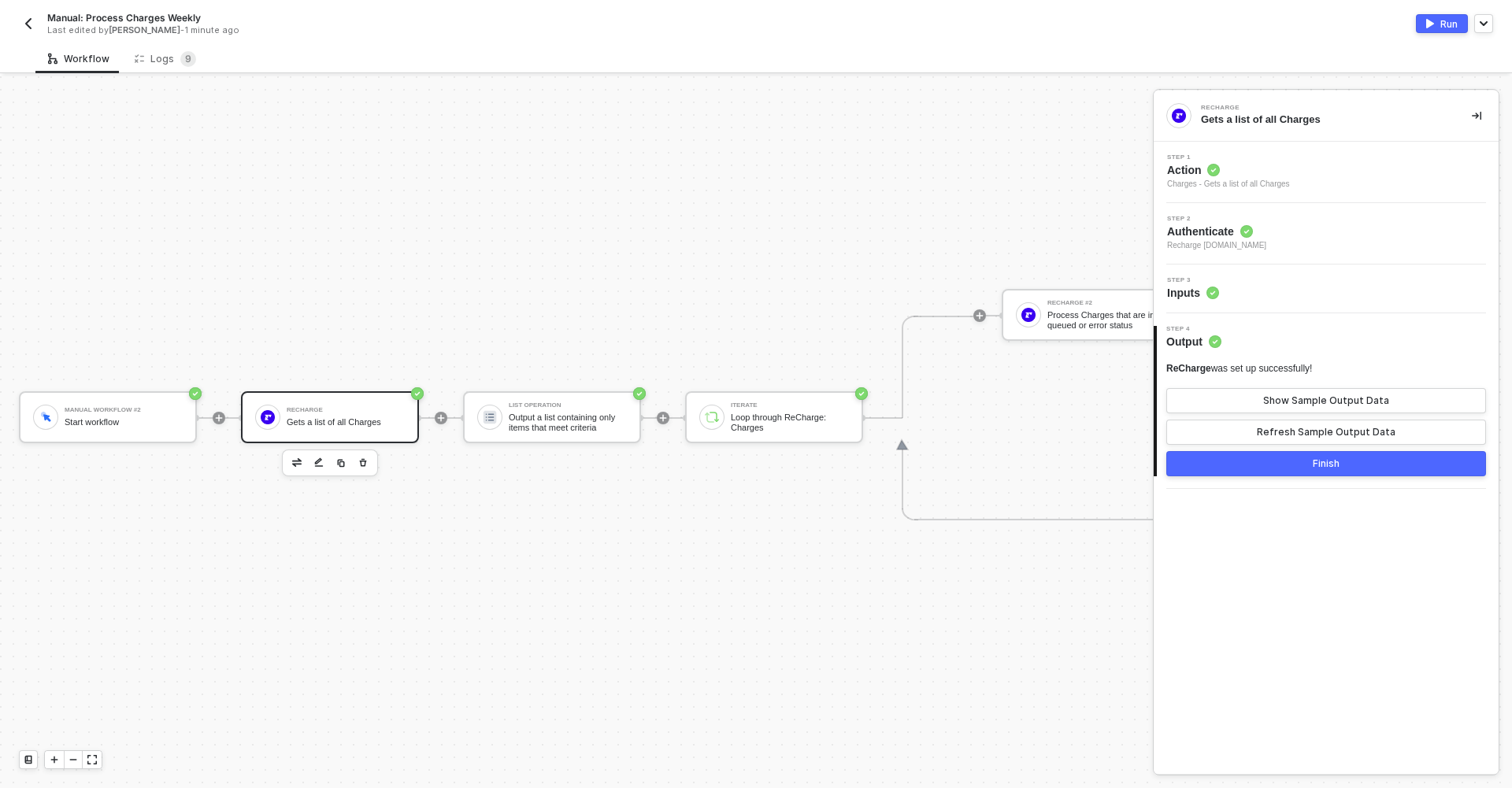
click at [347, 417] on div "Gets a list of all Charges" at bounding box center [345, 422] width 118 height 10
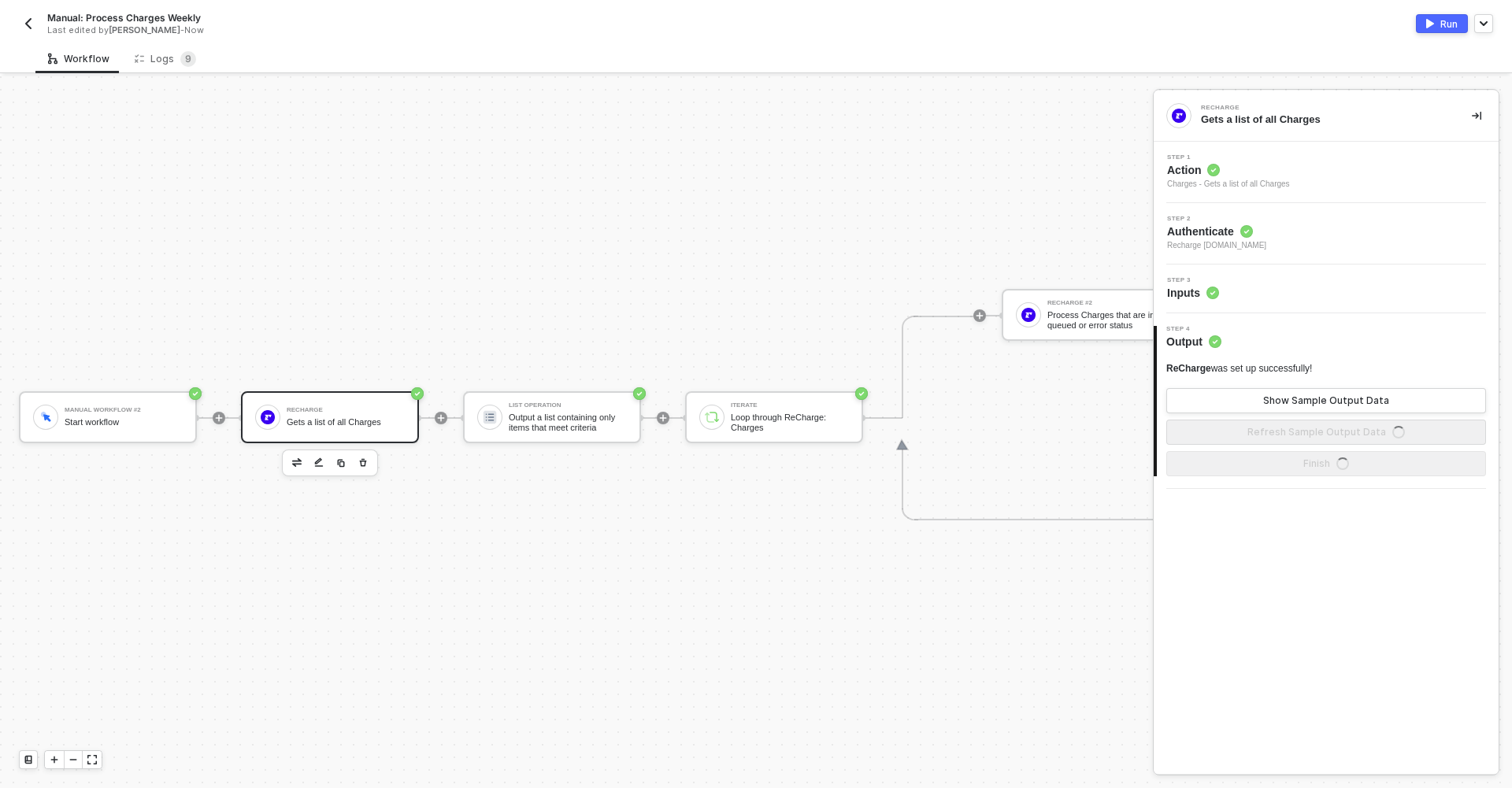
click at [1263, 293] on div "Step 3 Inputs" at bounding box center [1328, 289] width 341 height 24
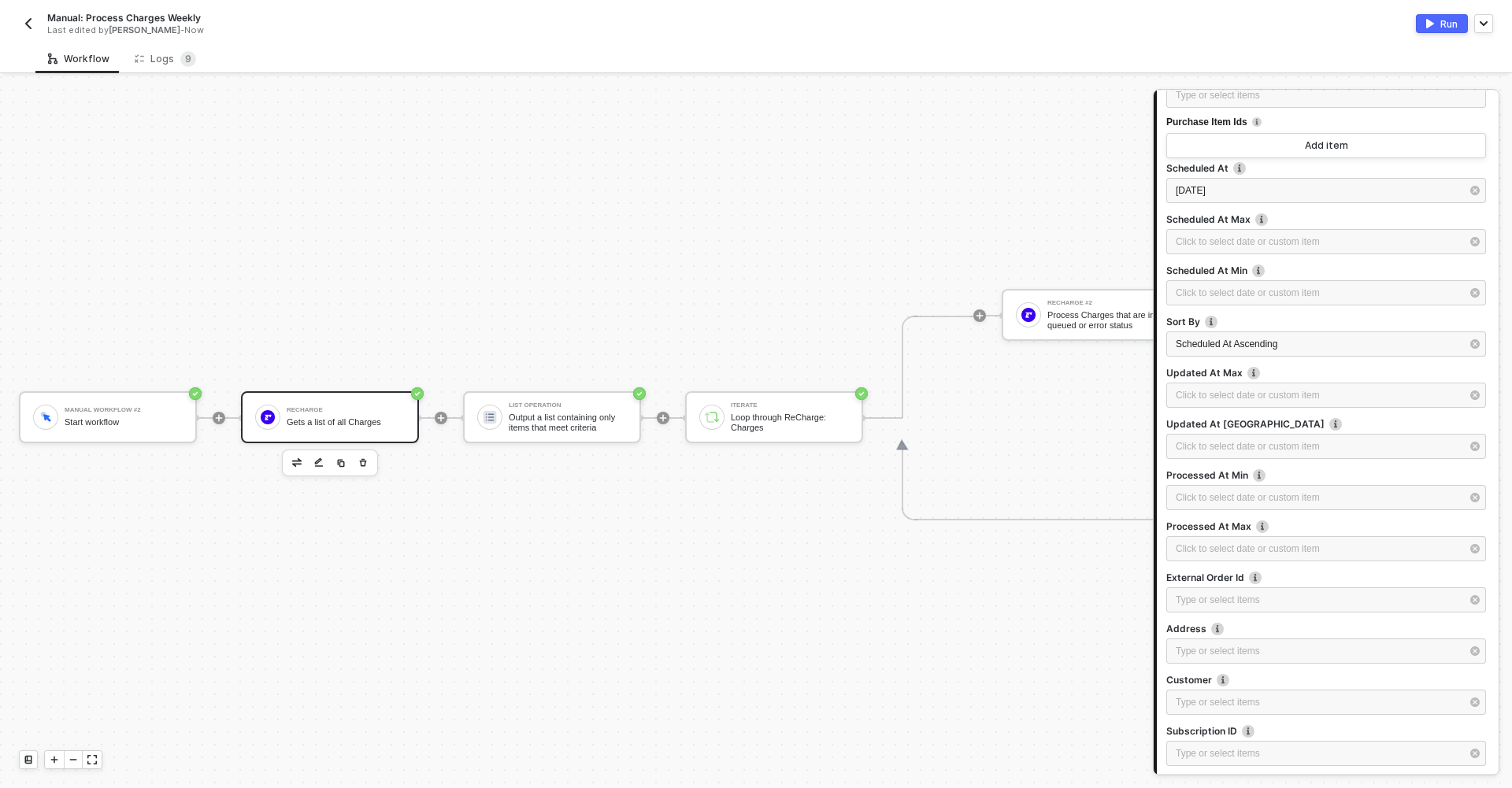
scroll to position [386, 0]
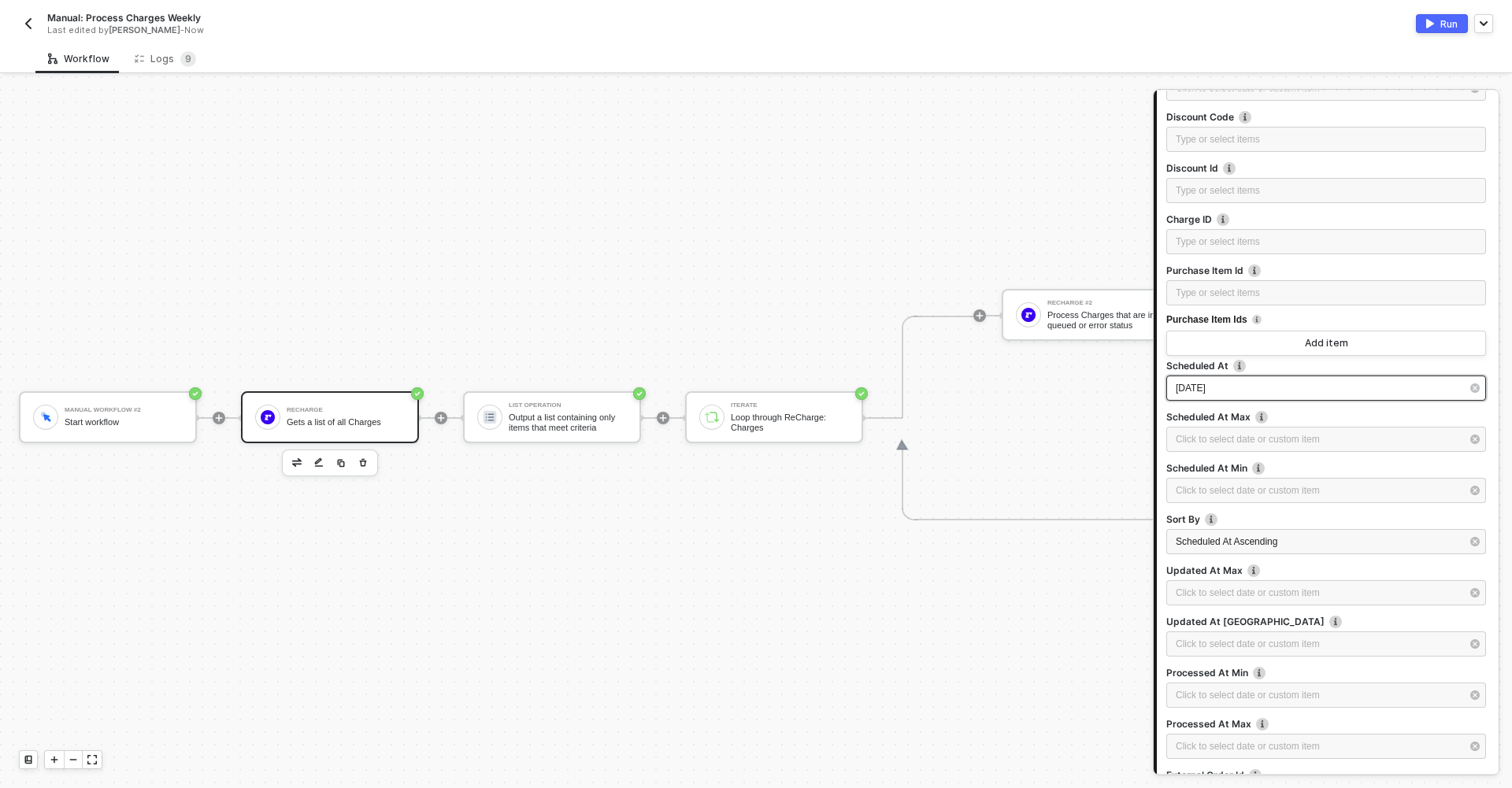
click at [1266, 377] on div "[DATE]" at bounding box center [1326, 388] width 320 height 25
click at [969, 244] on div "8" at bounding box center [967, 244] width 19 height 19
type input "[DATE]"
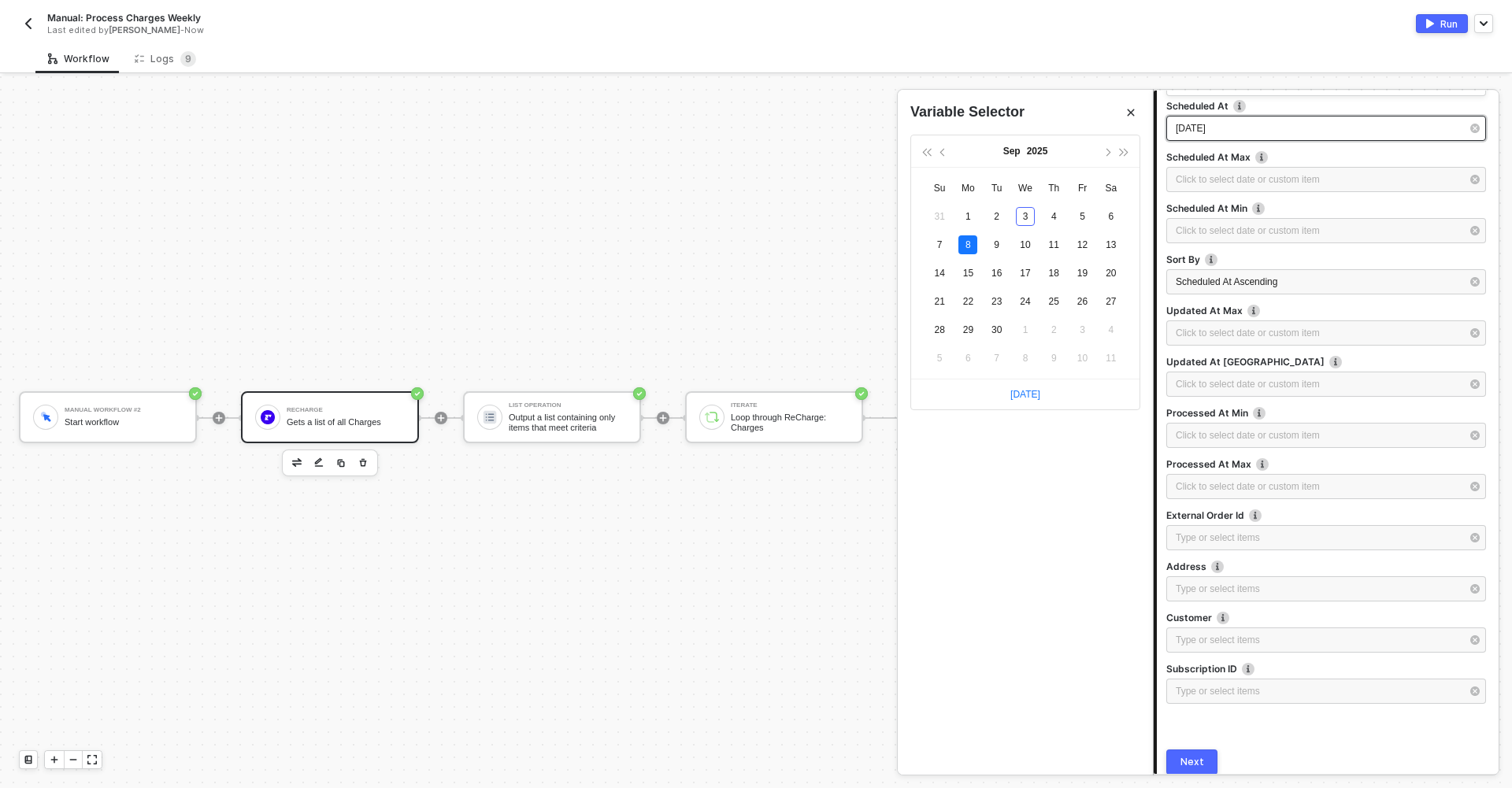
scroll to position [708, 0]
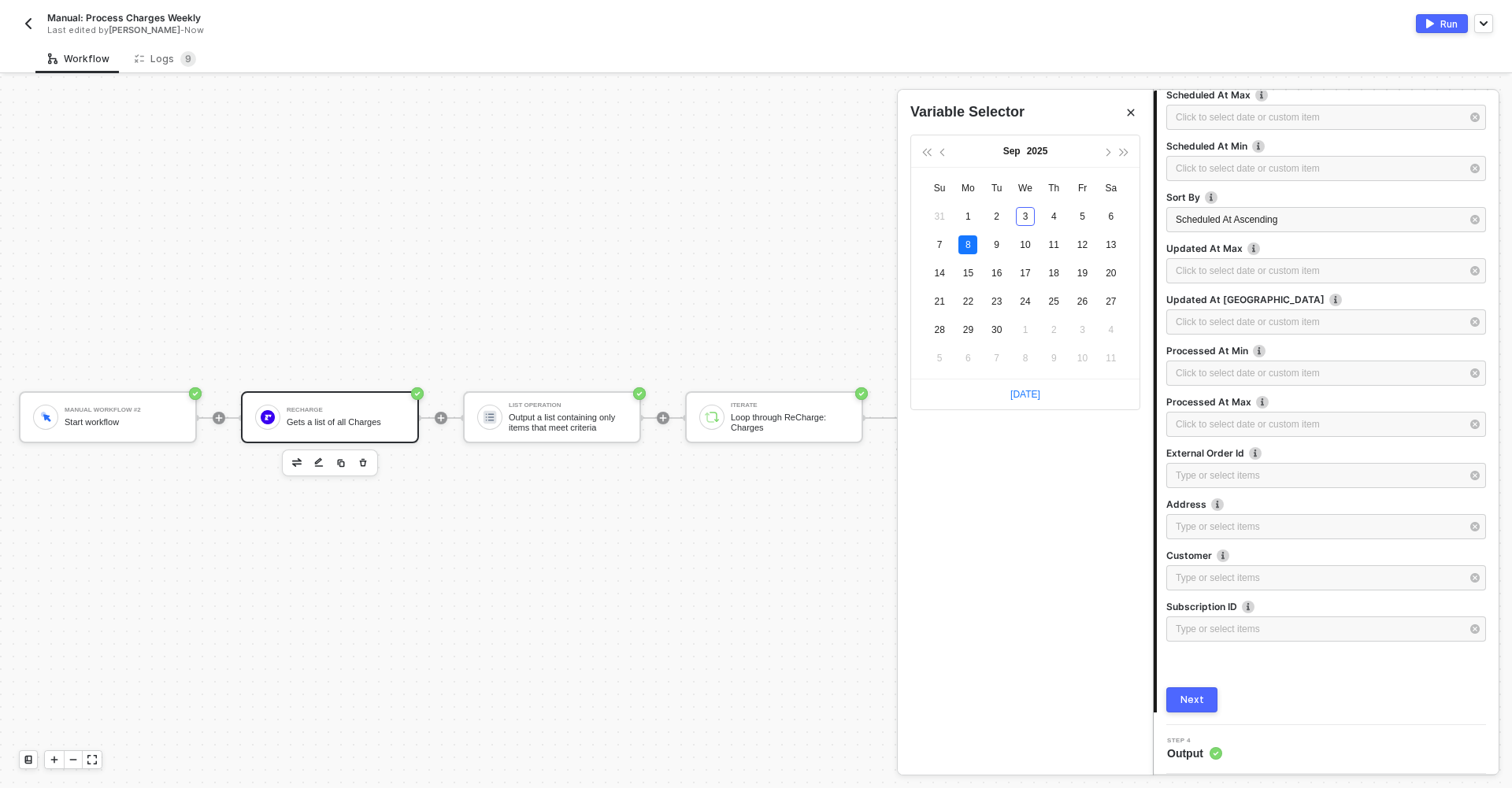
click at [1195, 696] on div "Next" at bounding box center [1192, 699] width 24 height 12
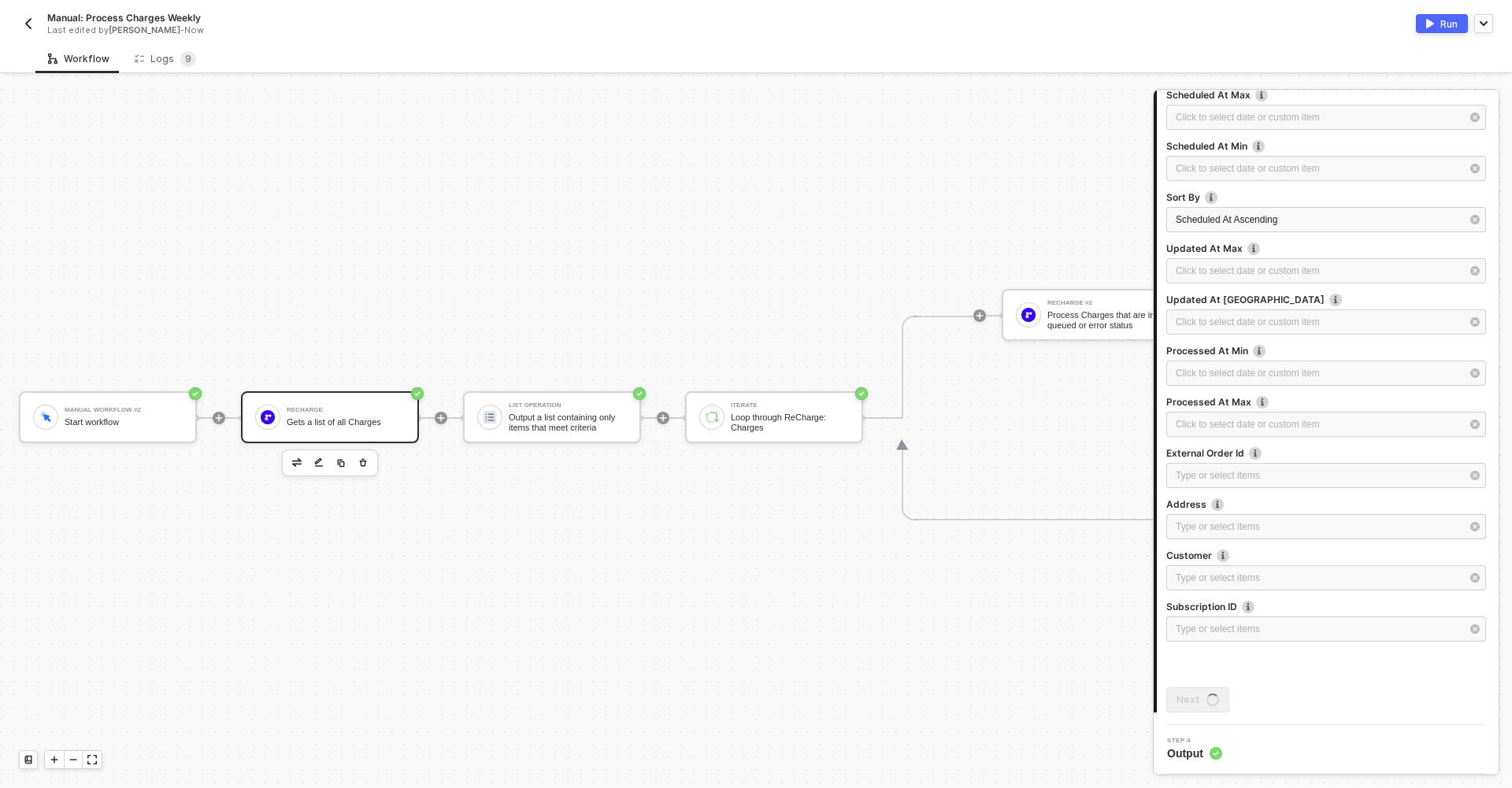
scroll to position [0, 0]
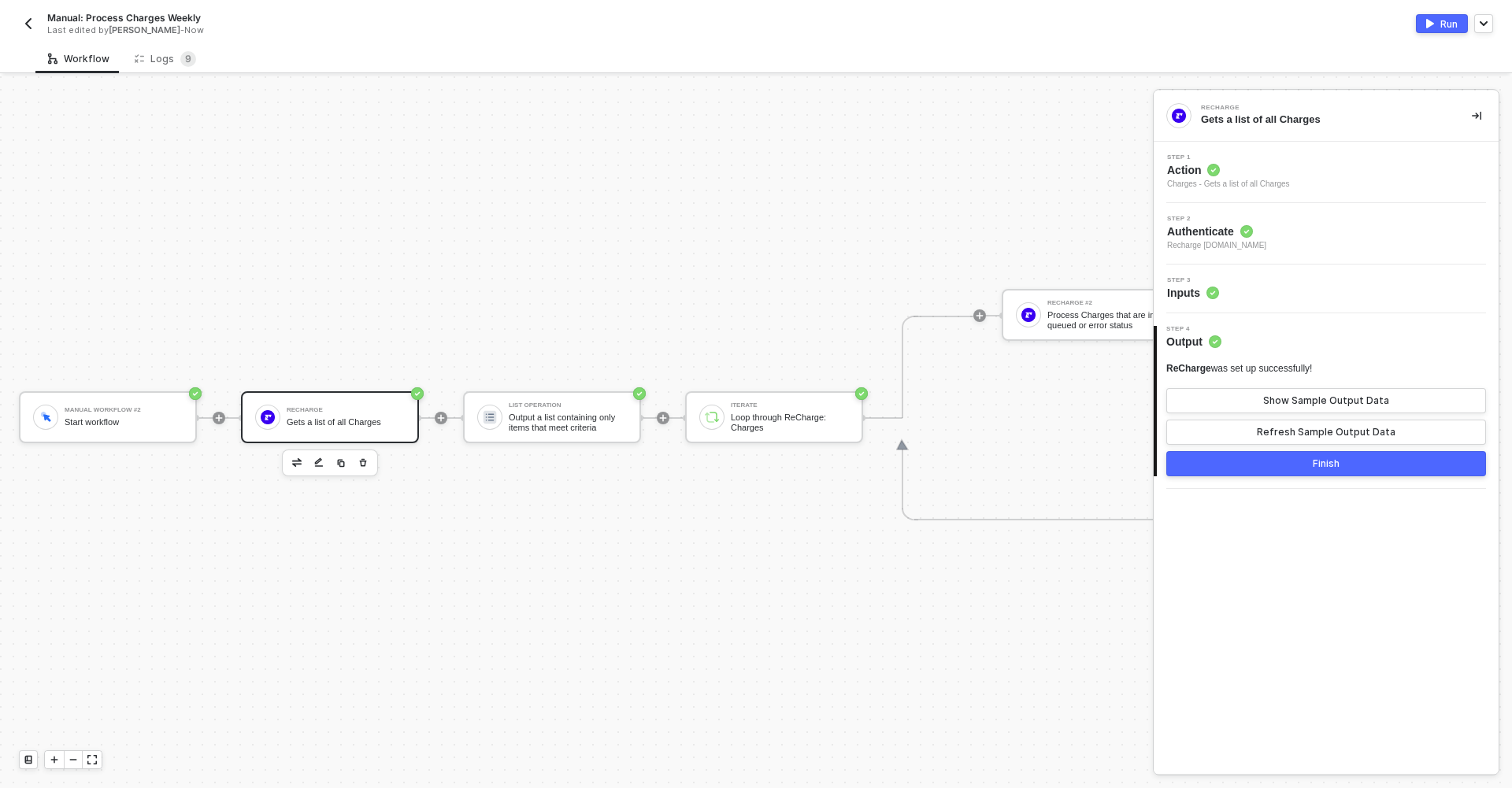
click at [1285, 469] on button "Finish" at bounding box center [1326, 463] width 320 height 25
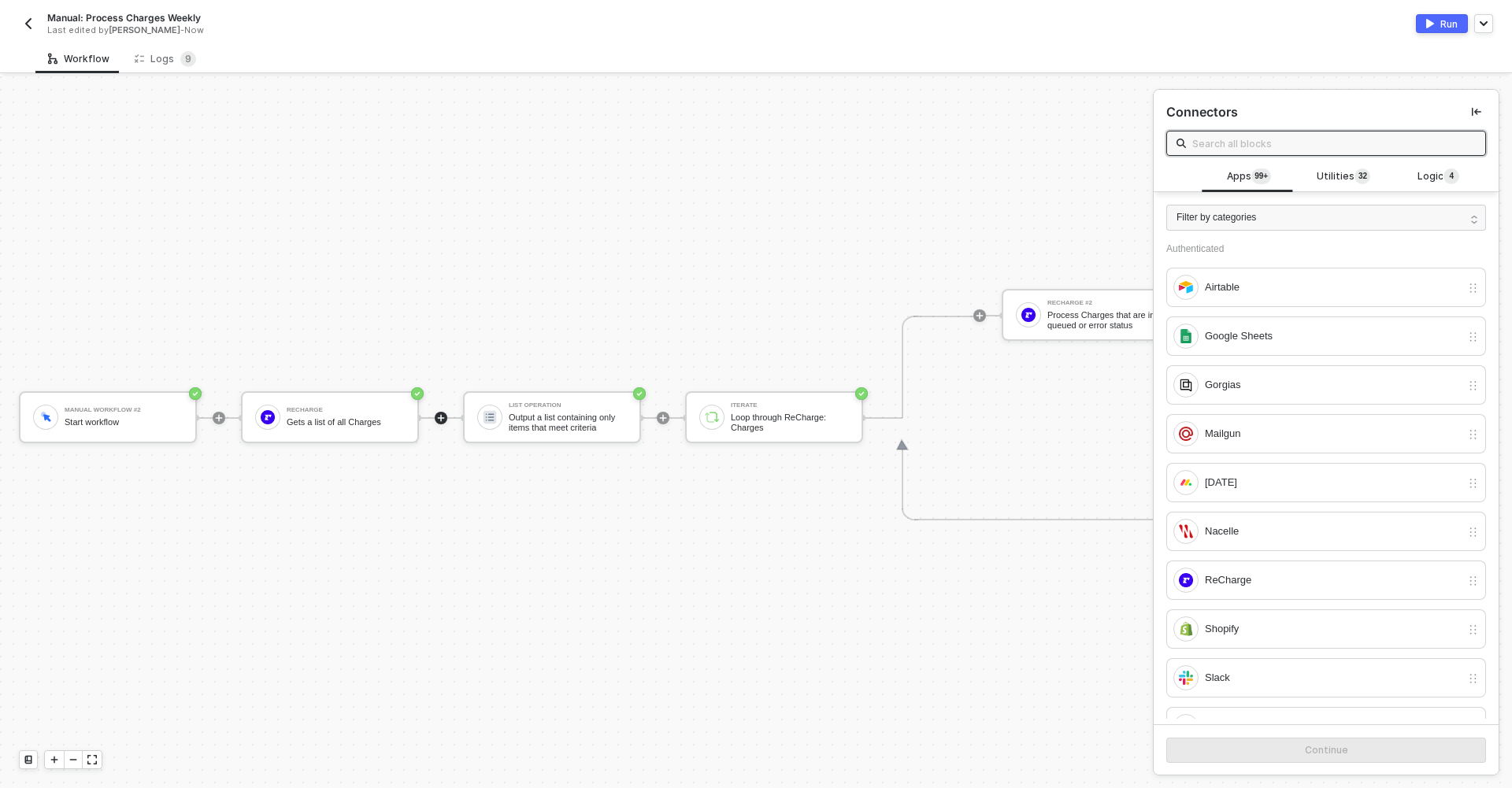
click at [1437, 21] on button "Run" at bounding box center [1441, 23] width 52 height 19
